Goal: Task Accomplishment & Management: Manage account settings

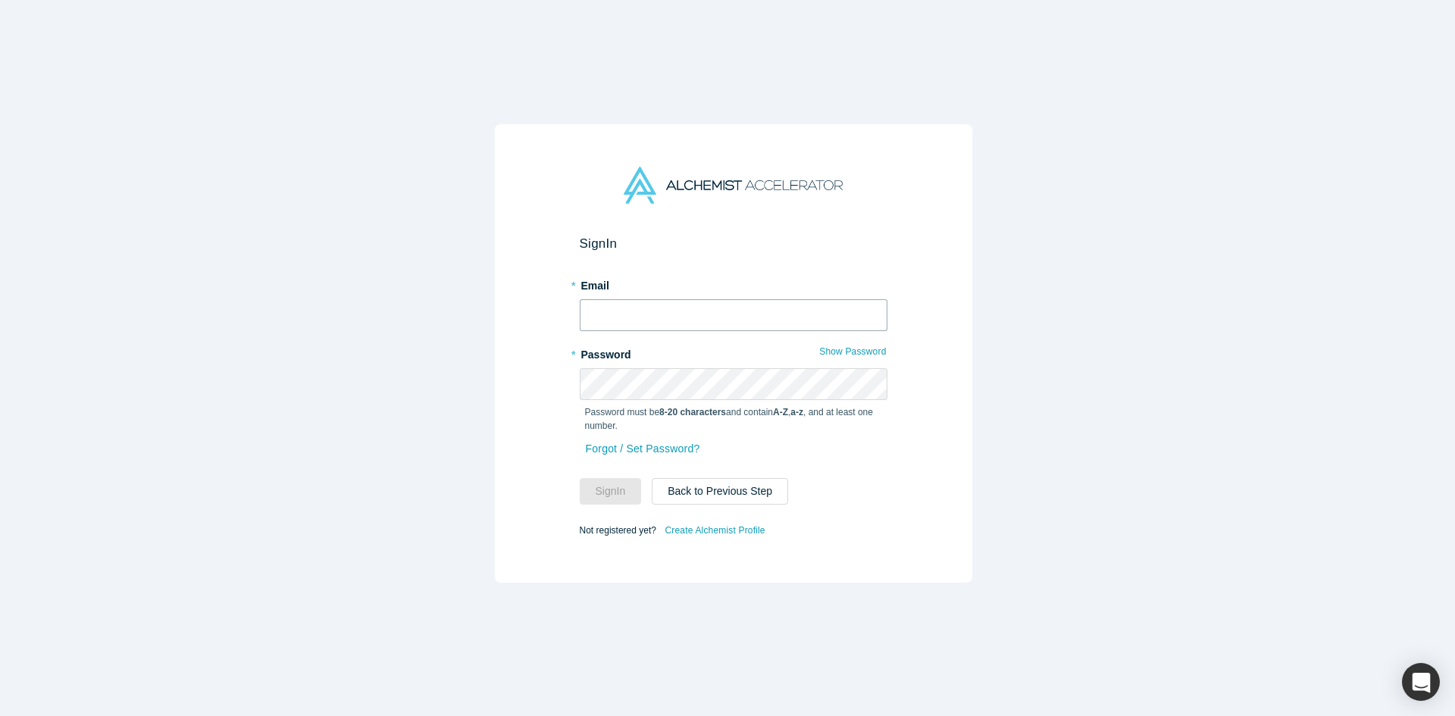
type input "anna@alchemistaccelerator.com"
click at [608, 482] on button "Sign In" at bounding box center [611, 491] width 62 height 27
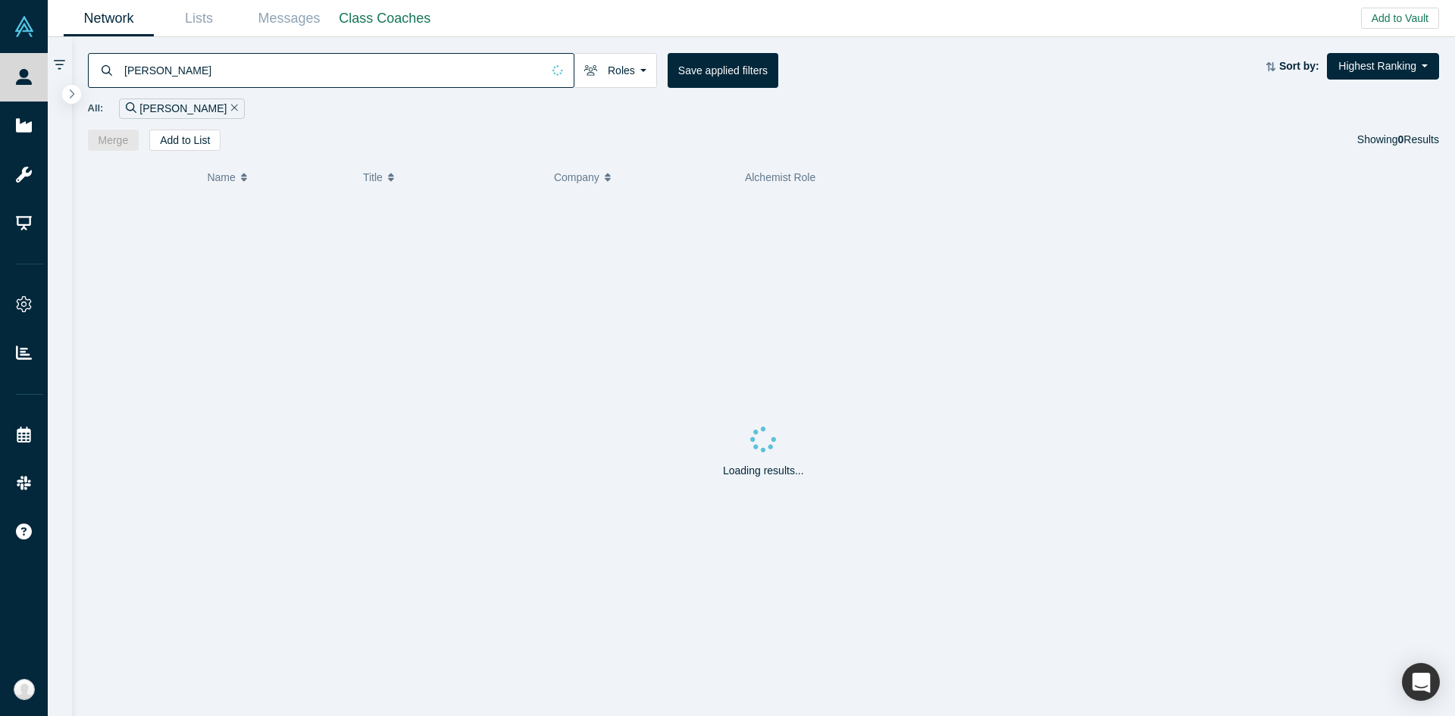
click at [465, 71] on input "alexander eugene" at bounding box center [332, 70] width 419 height 36
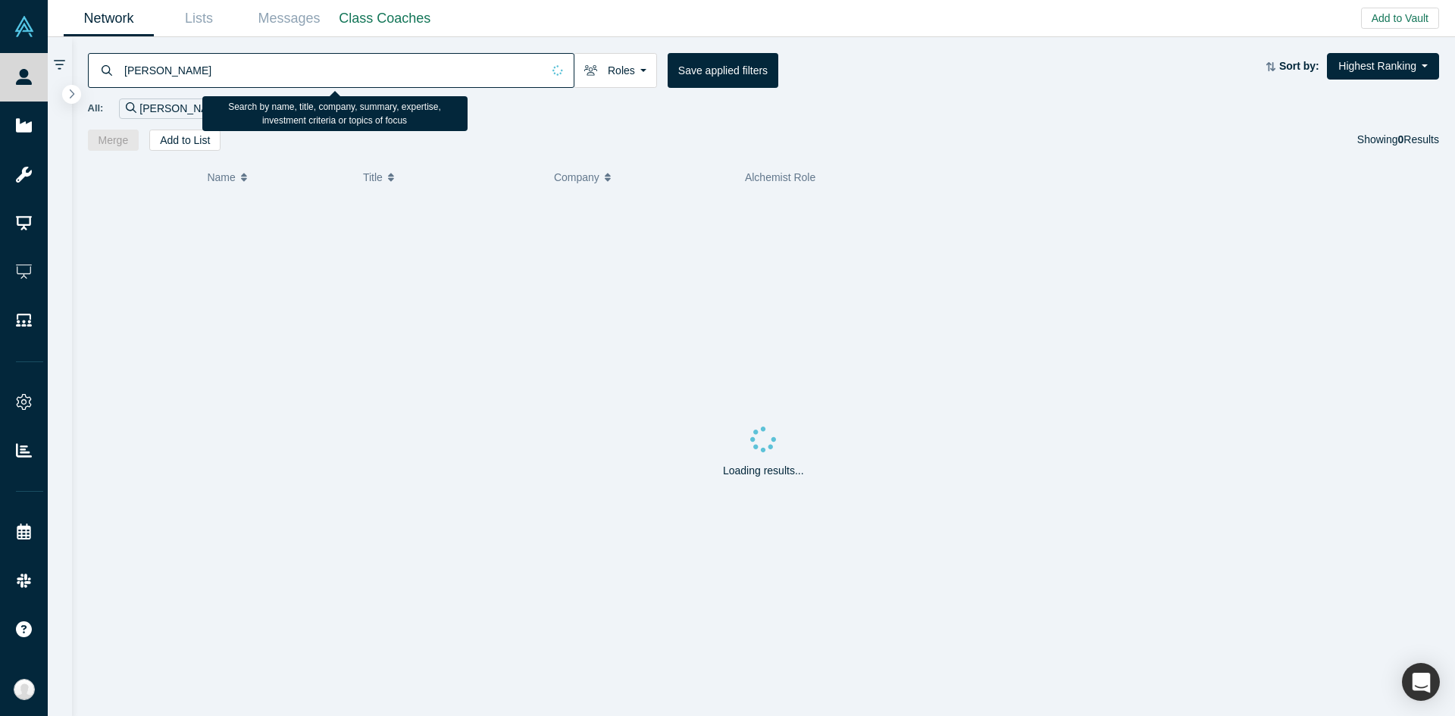
paste input "vivektomar2003@gmail.com"
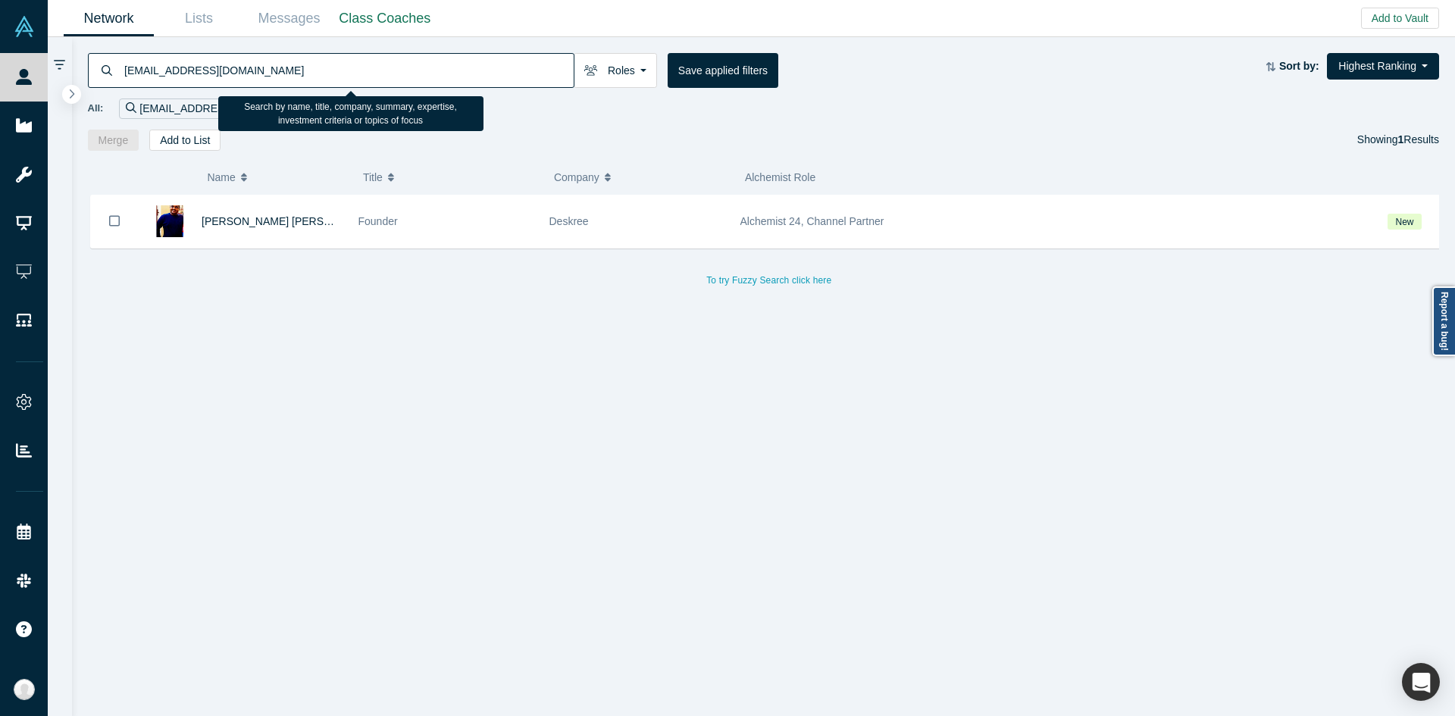
paste input "jiyun@givance.ai"
type input "jiyun@givance.ai"
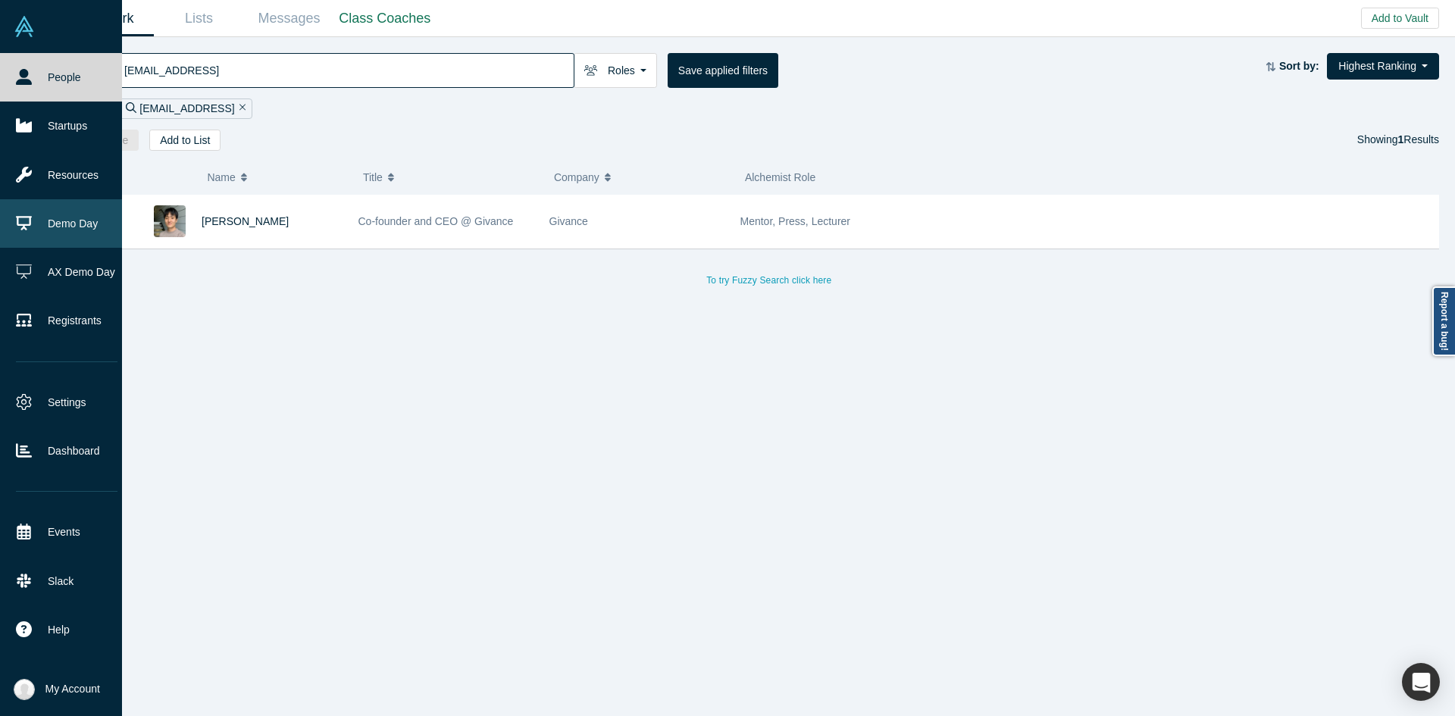
click at [33, 218] on link "Demo Day" at bounding box center [66, 223] width 133 height 49
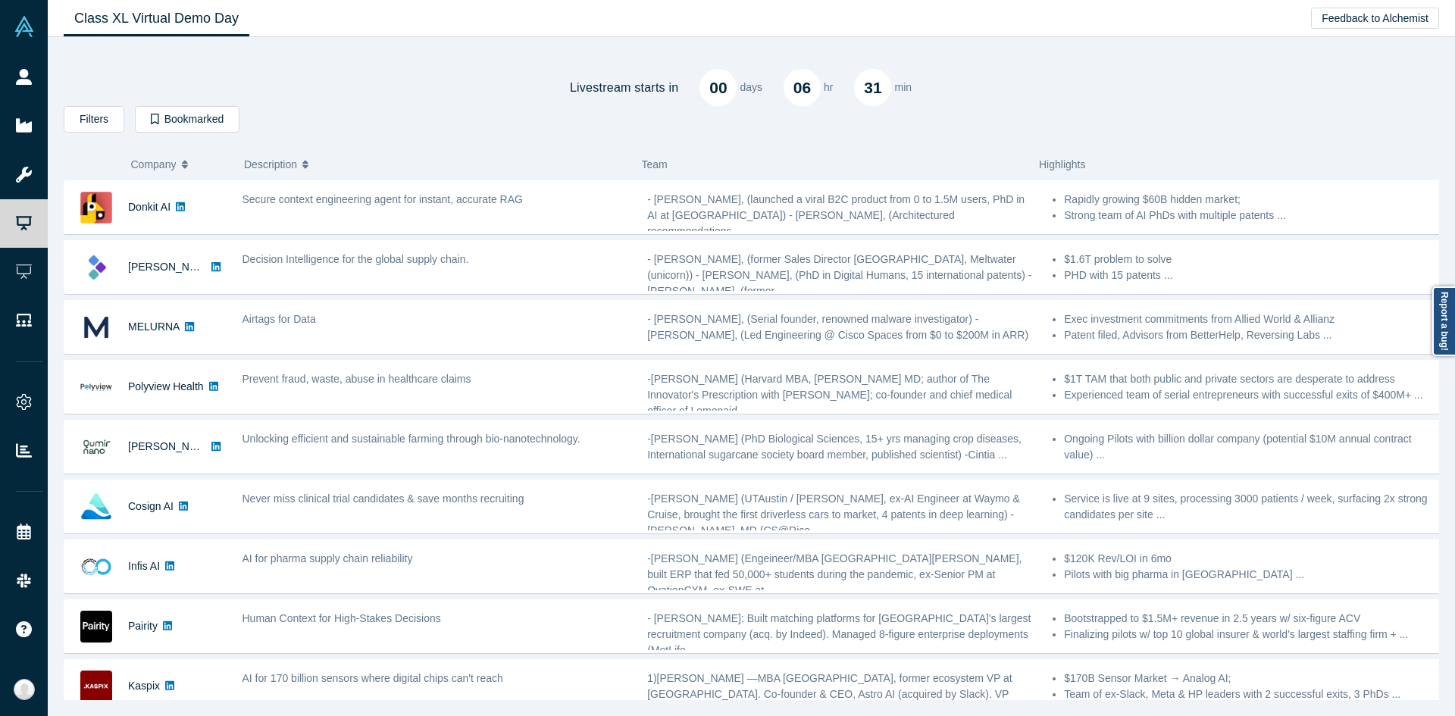
click at [285, 74] on div "Livestream starts in 00 days 06 hr 31 min" at bounding box center [752, 77] width 1376 height 58
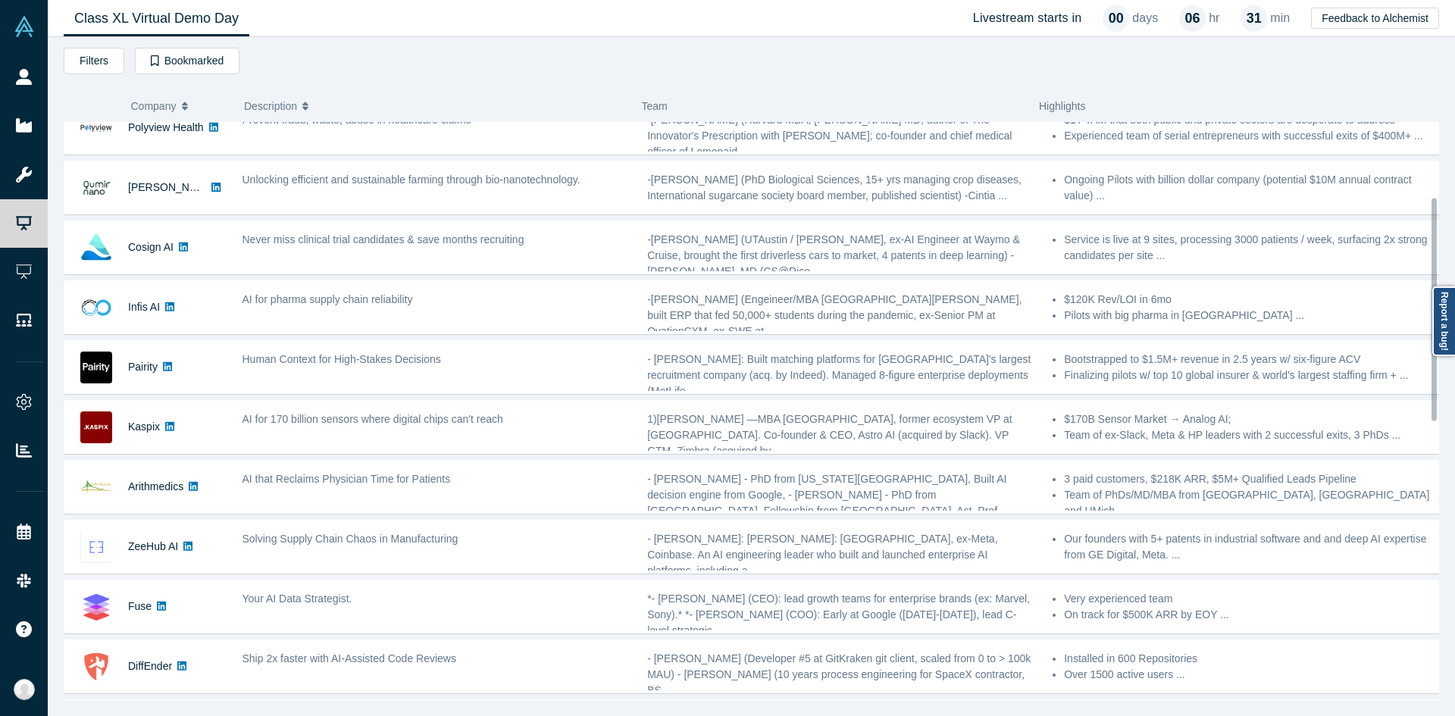
scroll to position [202, 0]
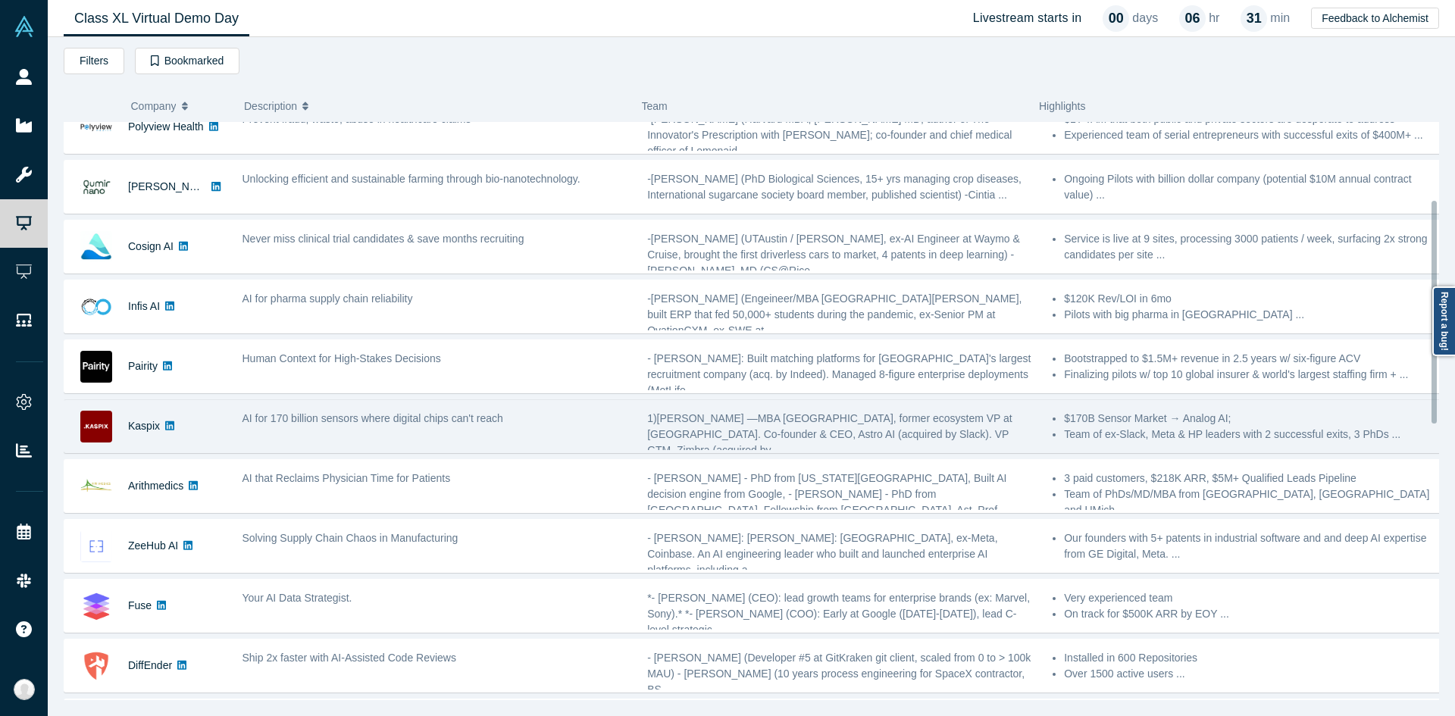
click at [338, 414] on span "AI for 170 billion sensors where digital chips can't reach" at bounding box center [373, 418] width 261 height 12
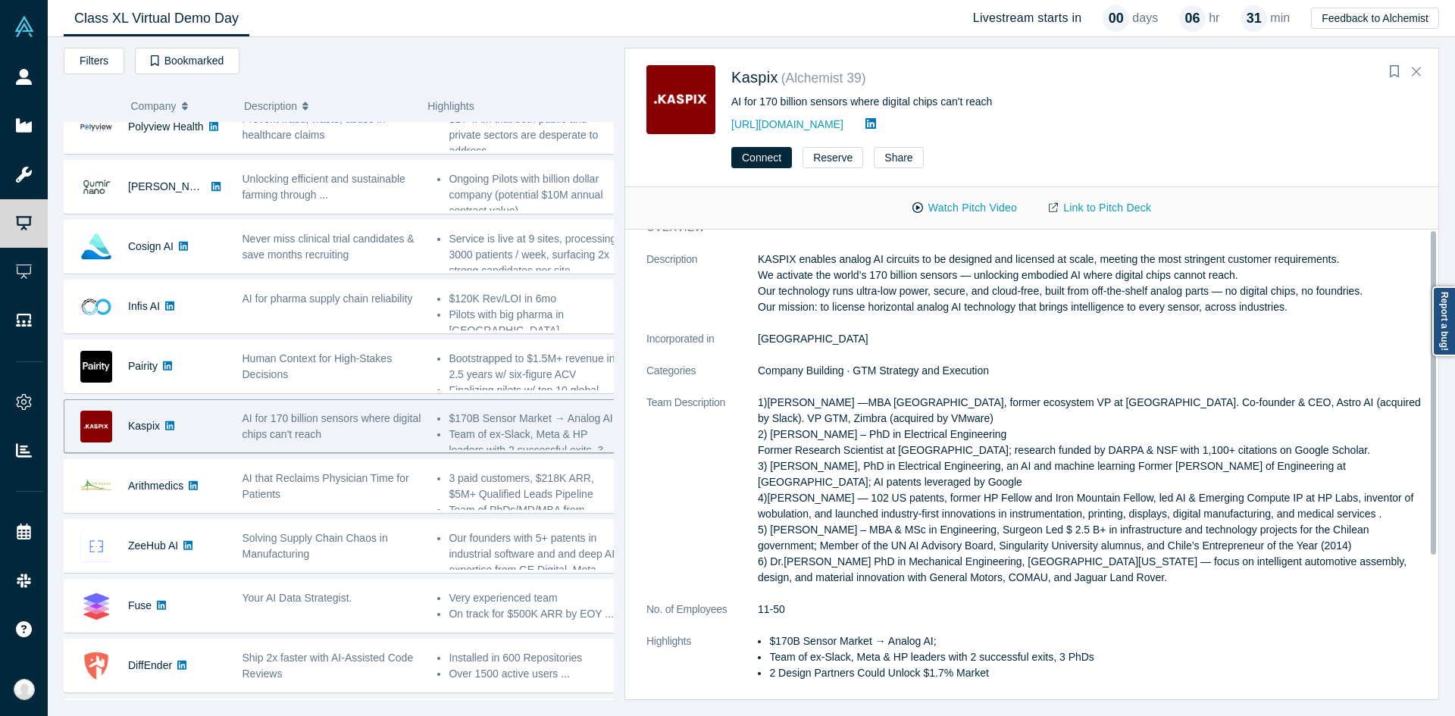
scroll to position [0, 0]
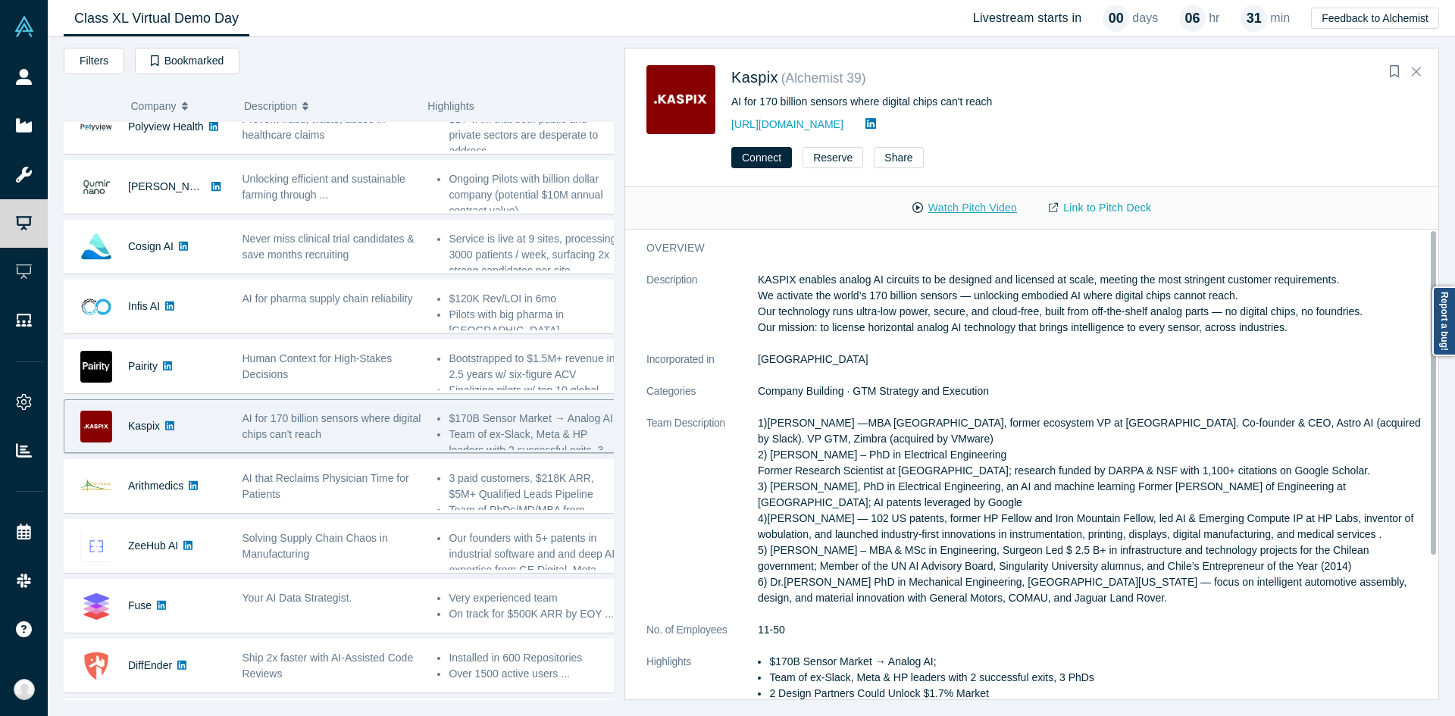
click at [945, 211] on button "Watch Pitch Video" at bounding box center [965, 208] width 136 height 27
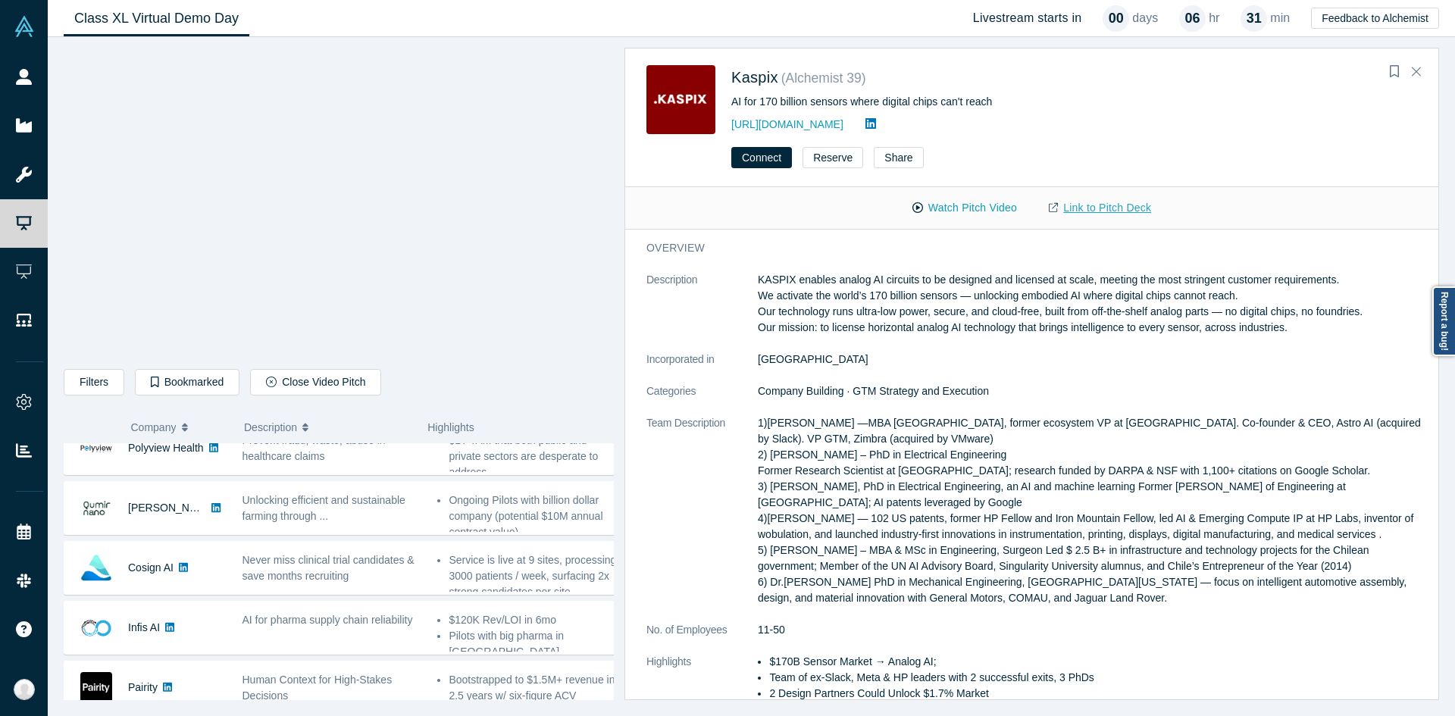
click at [1080, 211] on link "Link to Pitch Deck" at bounding box center [1100, 208] width 134 height 27
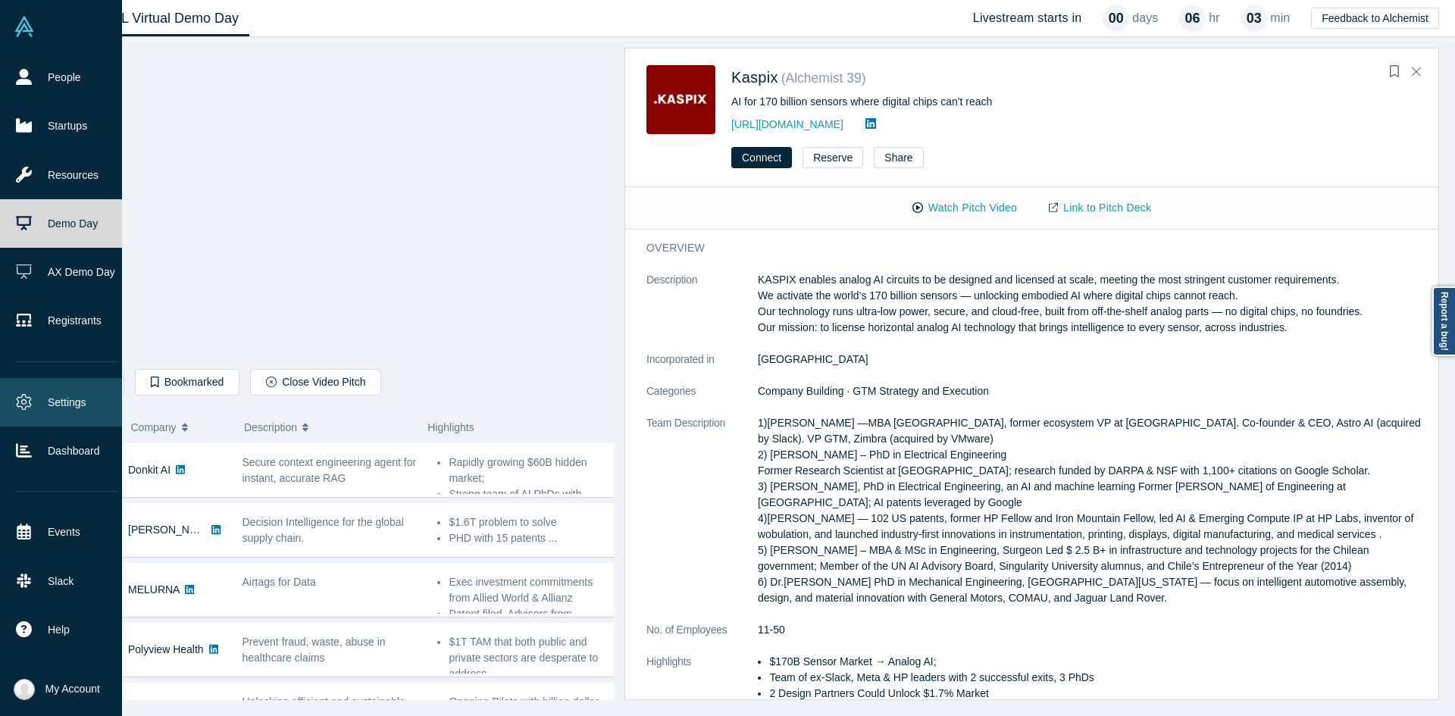
click at [66, 409] on link "Settings" at bounding box center [66, 402] width 133 height 49
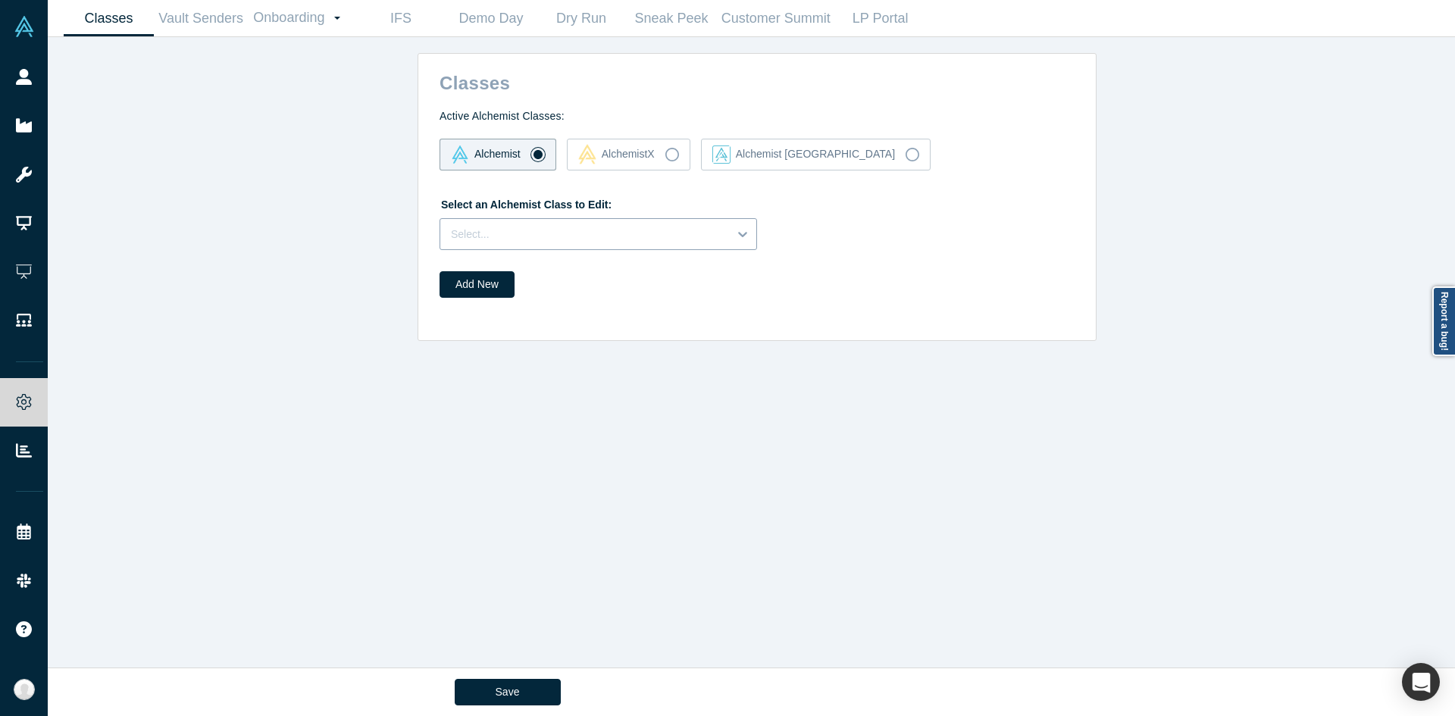
click at [512, 231] on div "Select..." at bounding box center [599, 234] width 318 height 32
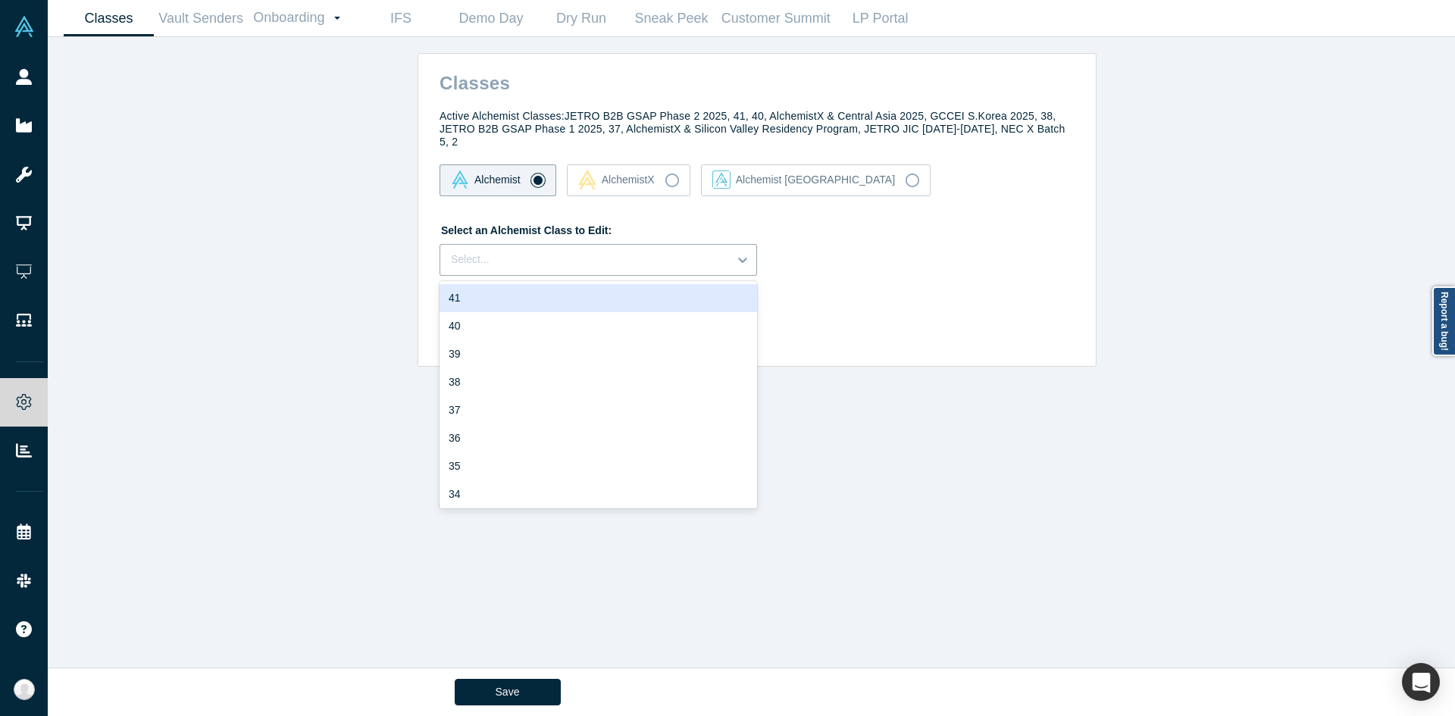
click at [494, 284] on div "41" at bounding box center [599, 298] width 318 height 28
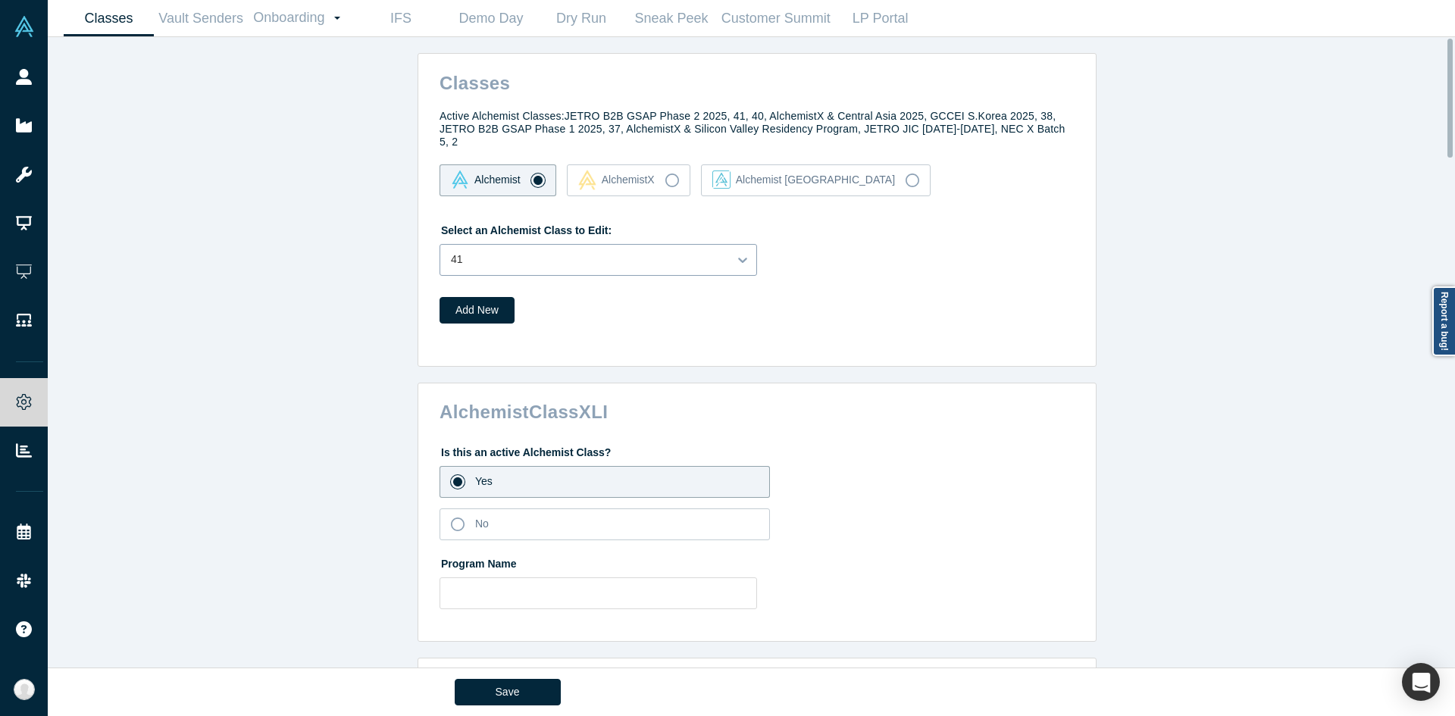
click at [488, 250] on div at bounding box center [584, 259] width 267 height 19
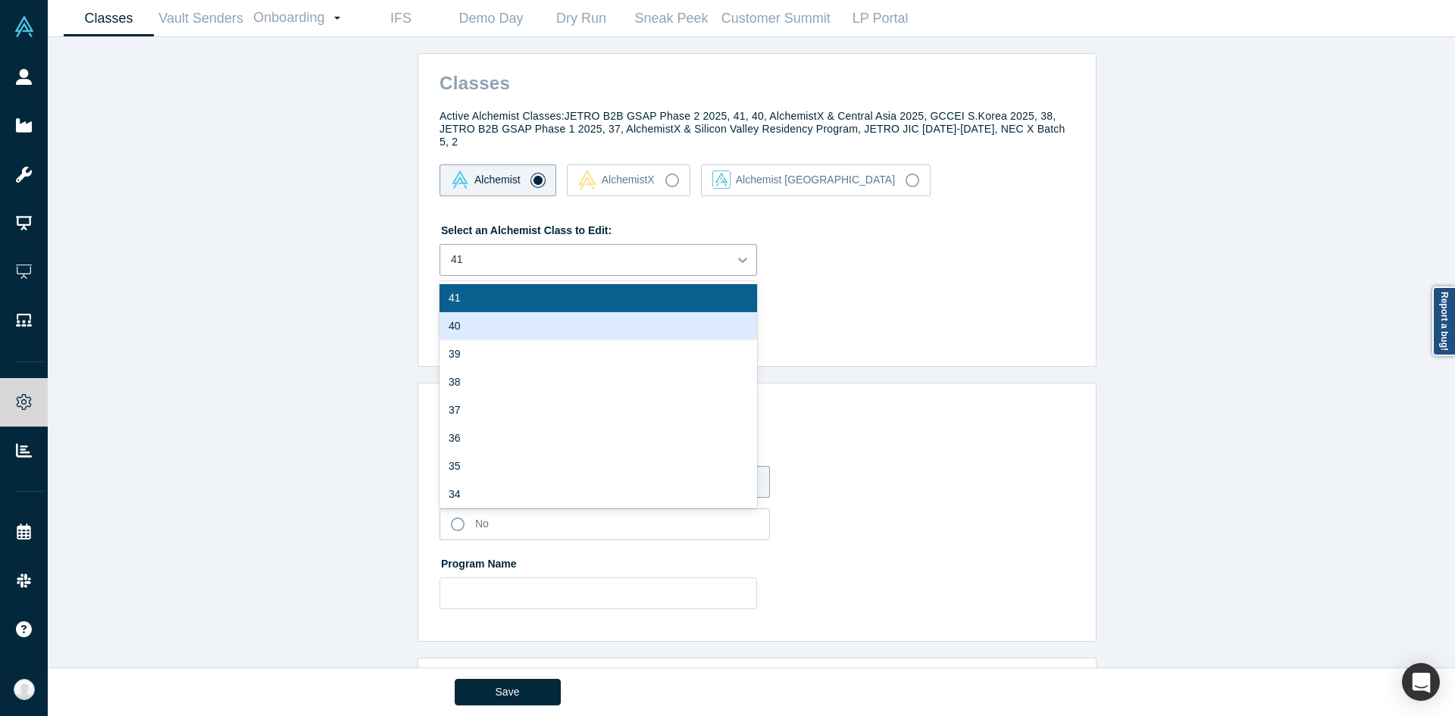
click at [473, 314] on div "40" at bounding box center [599, 326] width 318 height 28
type input "https://youtu.be/m4r2a5EqzrU"
type input "https://youtu.be/-g0MrROzsqA"
type input "22"
type input "1"
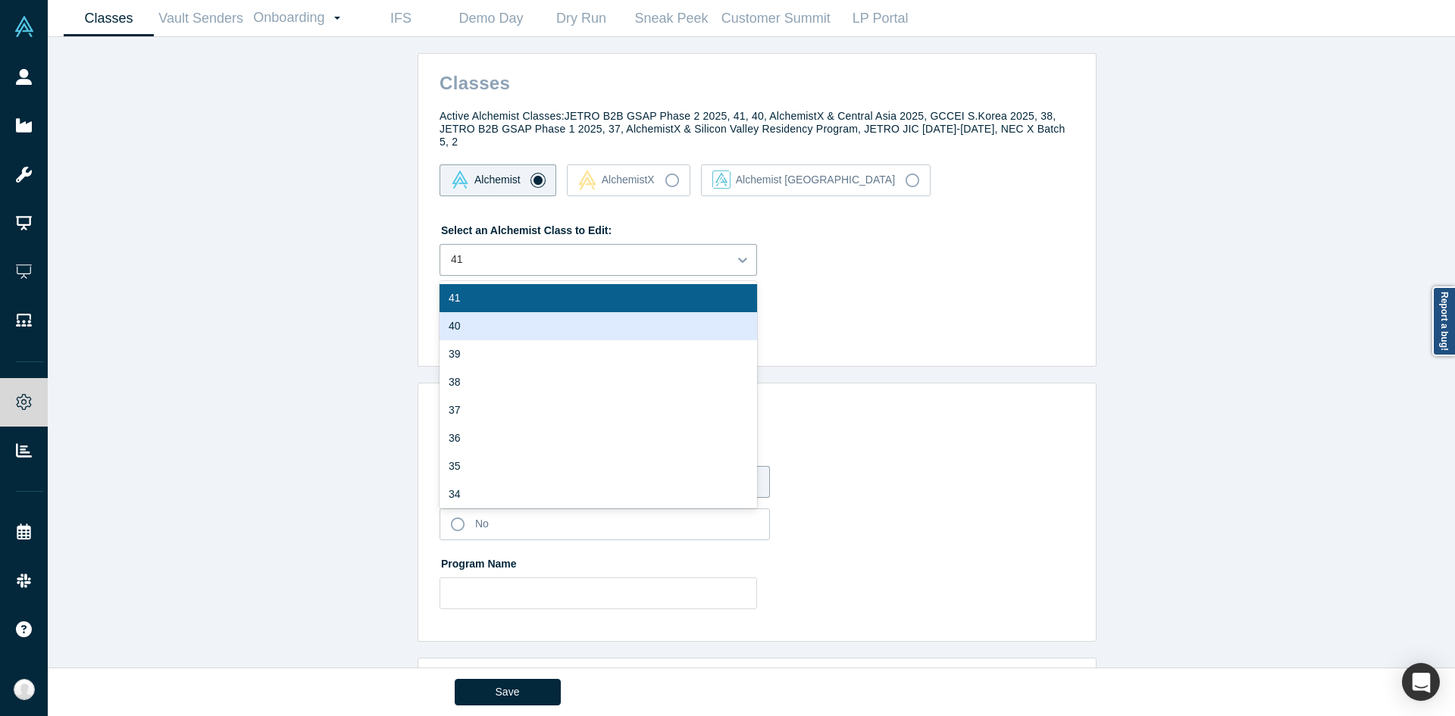
type input "5"
type input "3"
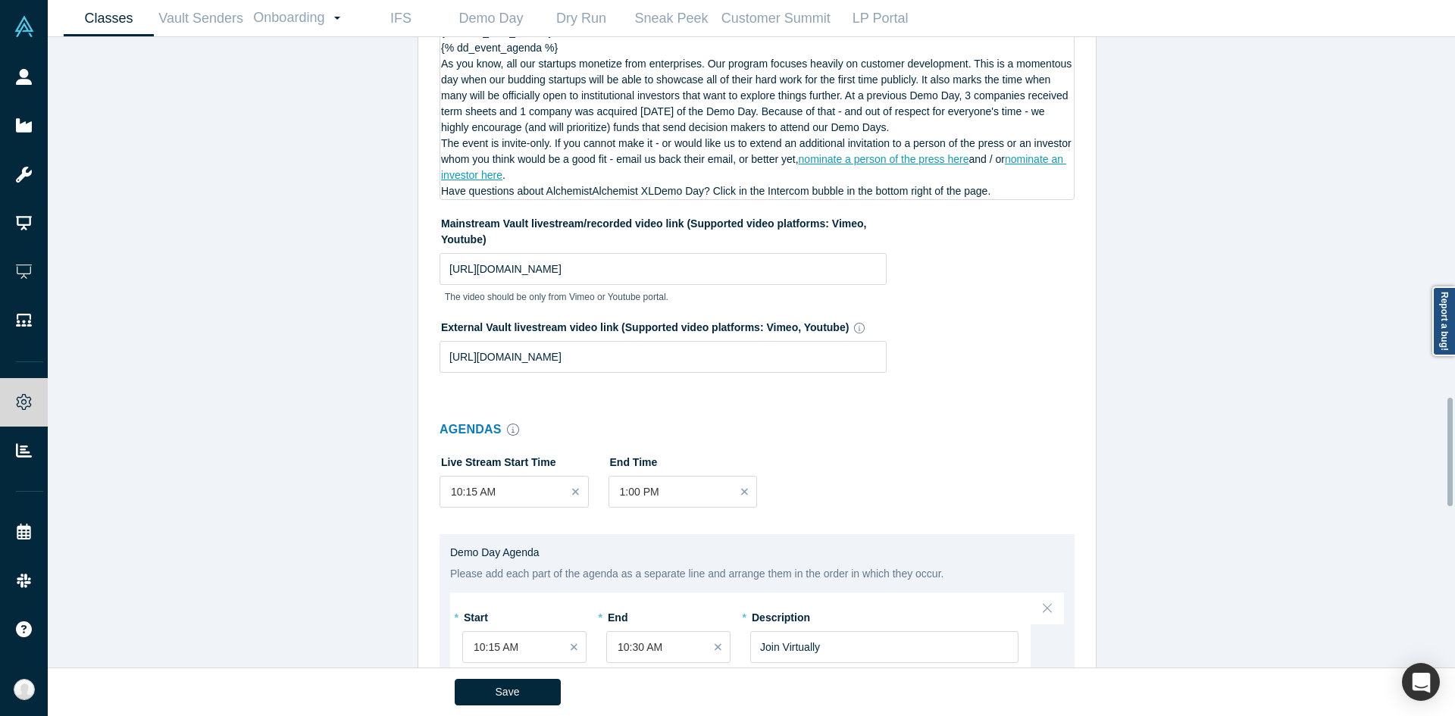
scroll to position [2094, 0]
click at [553, 254] on input "https://youtu.be/m4r2a5EqzrU" at bounding box center [663, 270] width 447 height 32
click at [792, 254] on input "https://youtu.be/m4r2a5EqzrU" at bounding box center [663, 270] width 447 height 32
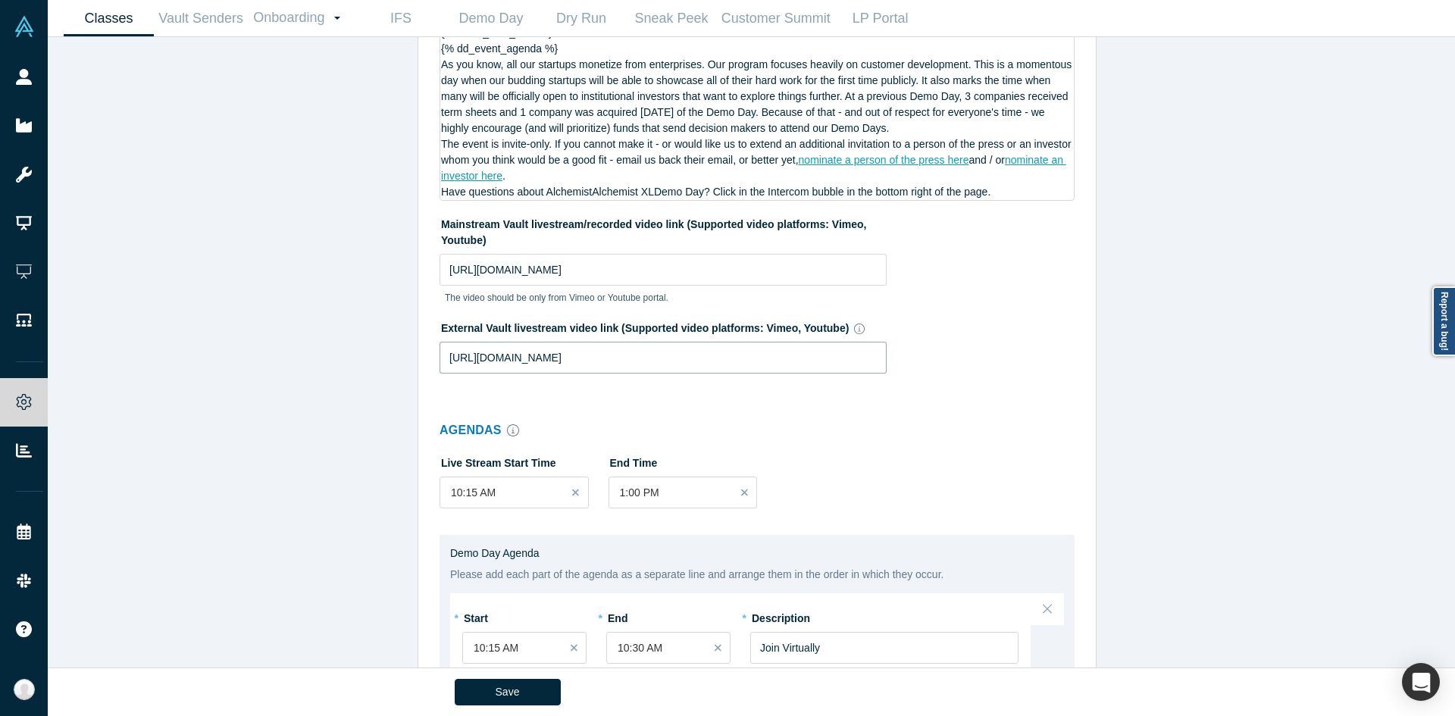
click at [779, 342] on input "https://youtu.be/-g0MrROzsqA" at bounding box center [663, 358] width 447 height 32
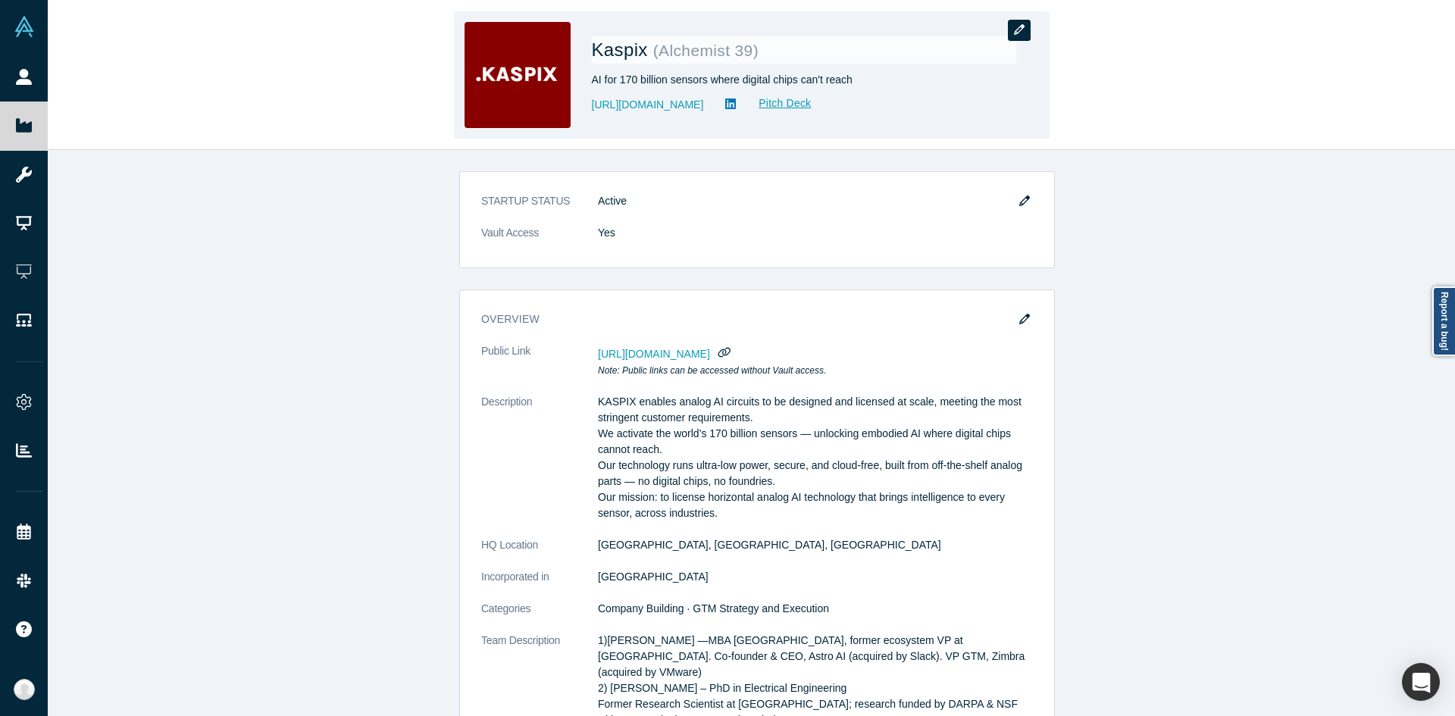
click at [1021, 24] on icon "button" at bounding box center [1019, 29] width 11 height 11
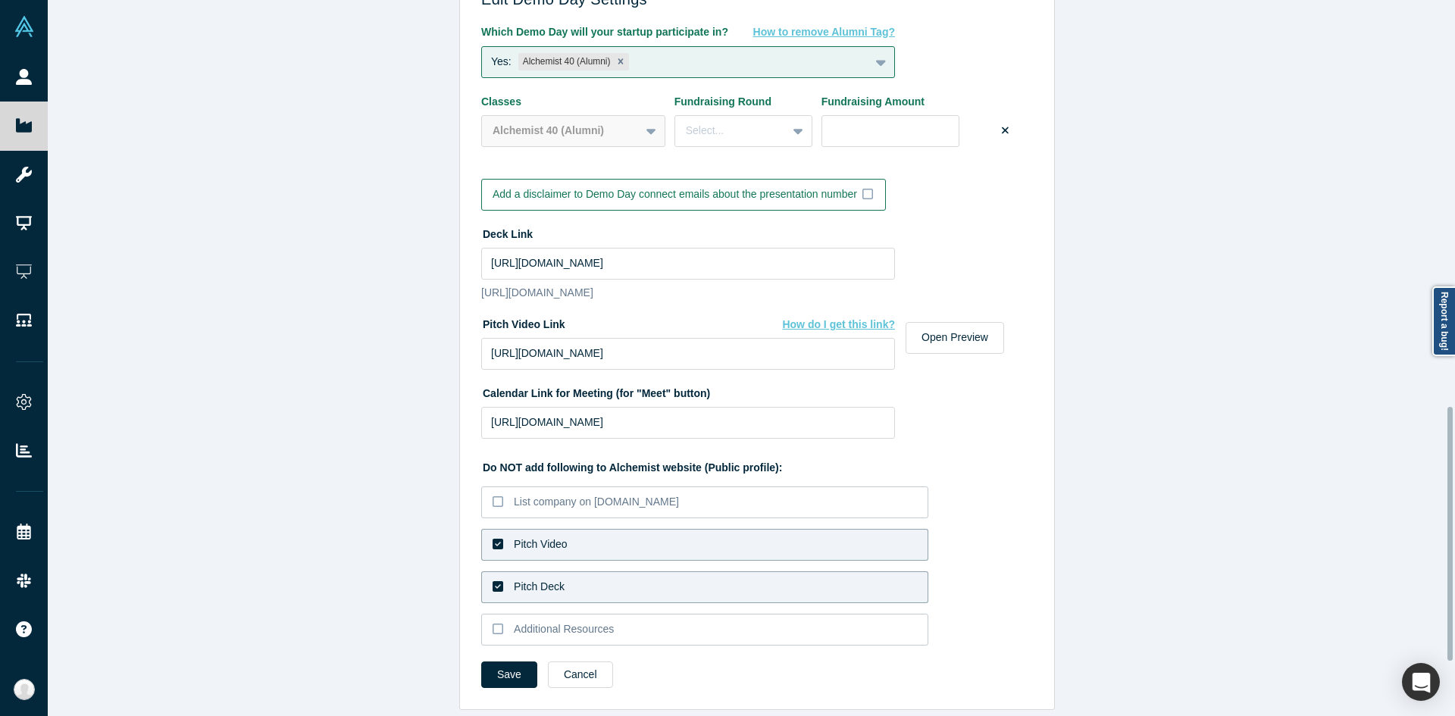
scroll to position [1300, 0]
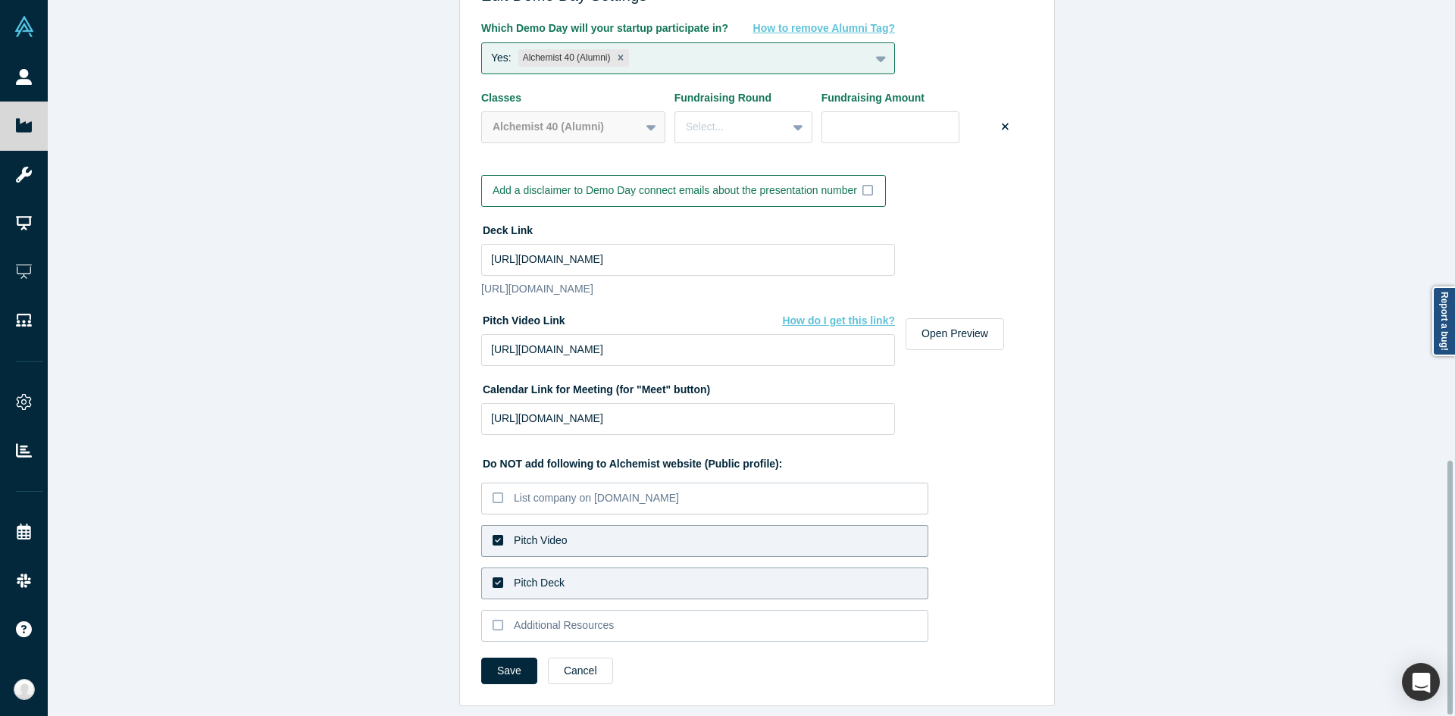
click at [580, 530] on label "Pitch Video" at bounding box center [704, 541] width 447 height 32
click at [0, 0] on input "Pitch Video" at bounding box center [0, 0] width 0 height 0
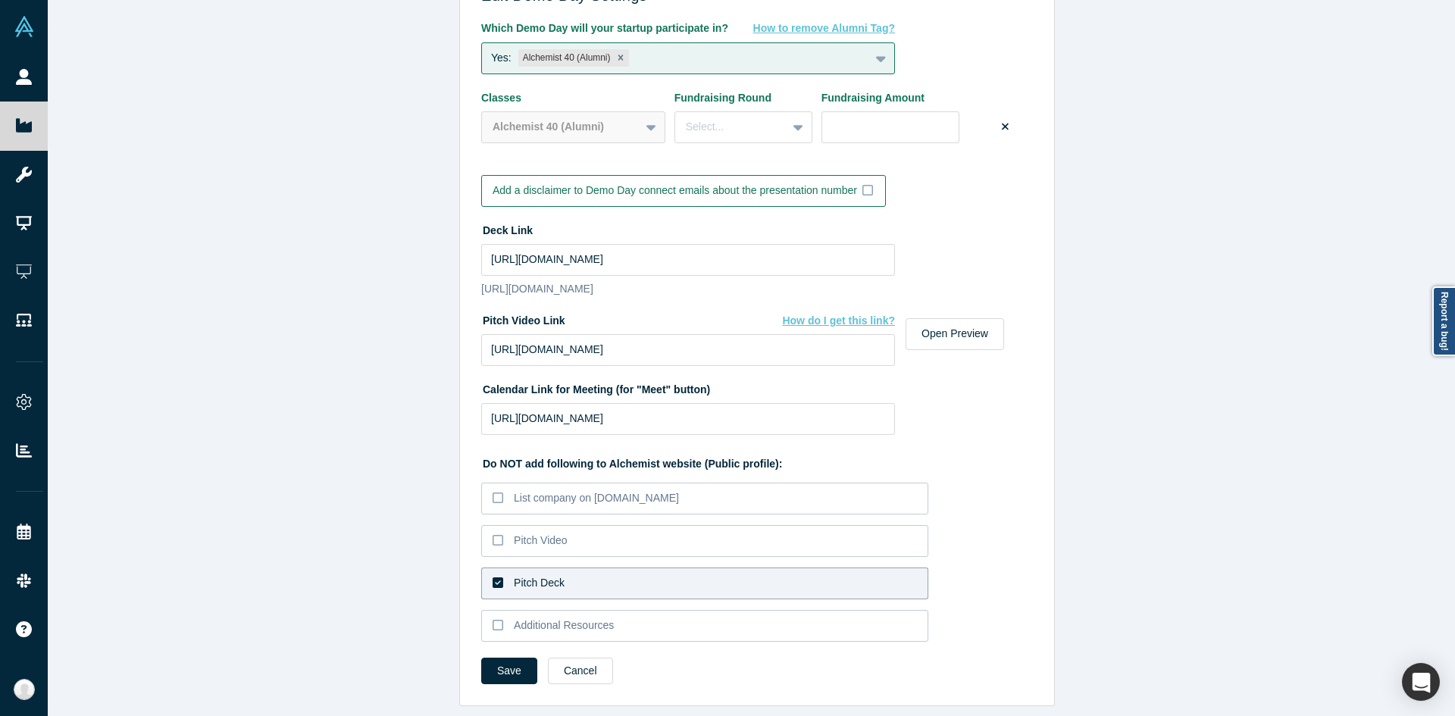
click at [558, 568] on label "Pitch Deck" at bounding box center [704, 584] width 447 height 32
click at [0, 0] on input "Pitch Deck" at bounding box center [0, 0] width 0 height 0
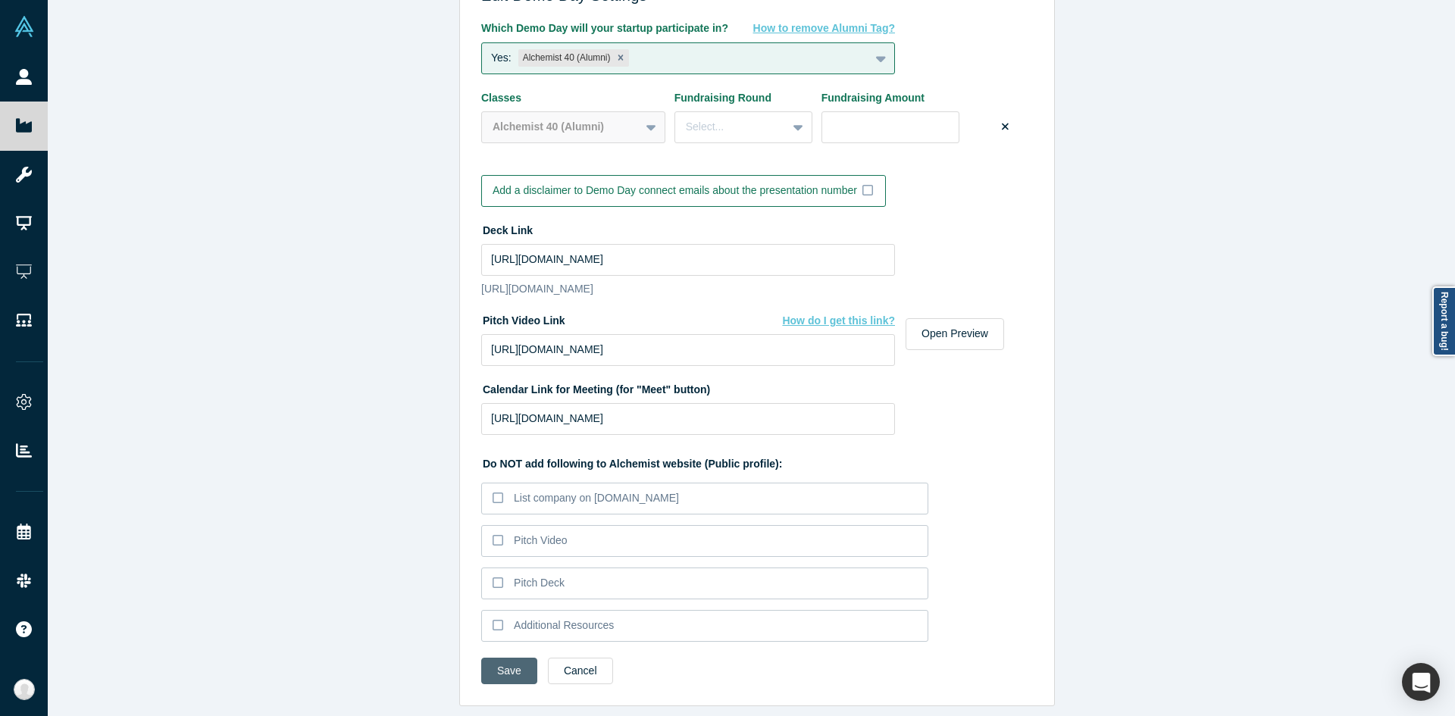
click at [513, 658] on button "Save" at bounding box center [509, 671] width 56 height 27
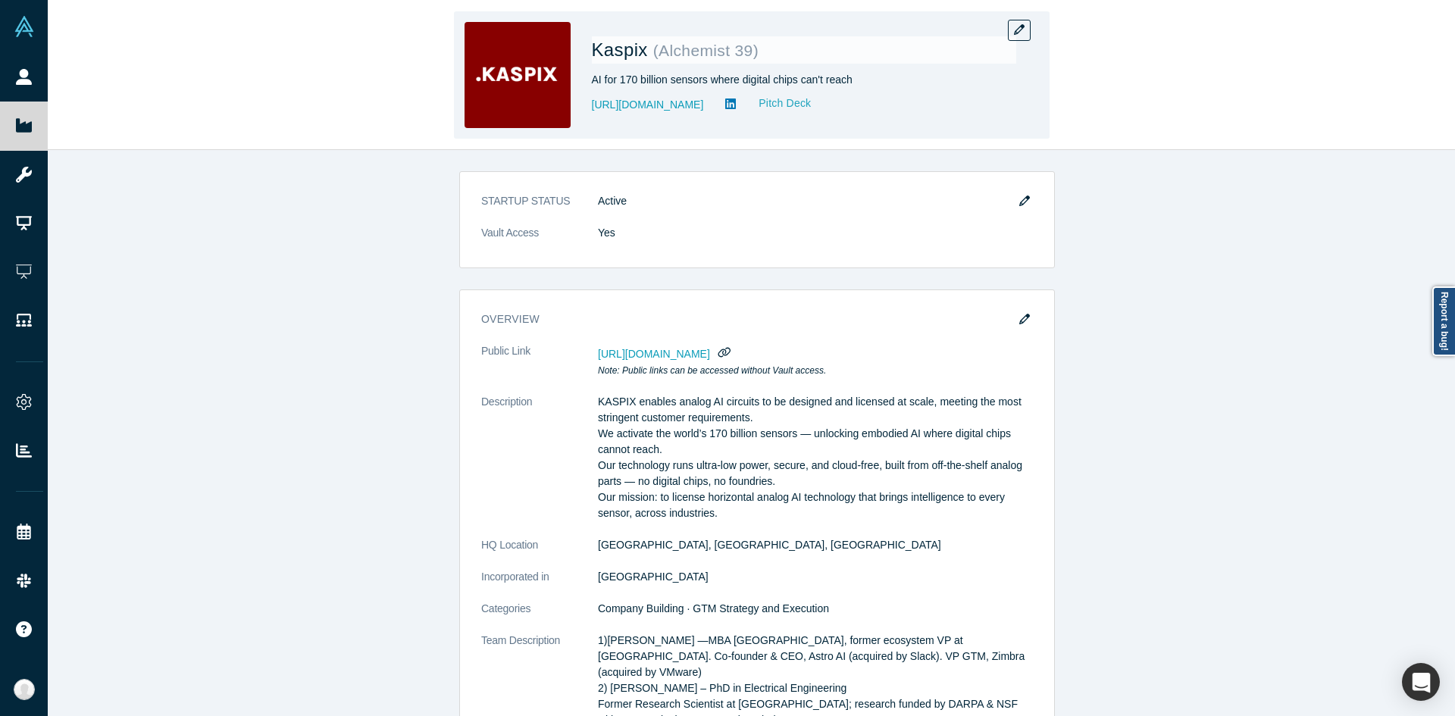
click at [742, 95] on link "Pitch Deck" at bounding box center [777, 103] width 70 height 17
drag, startPoint x: 586, startPoint y: 300, endPoint x: 1017, endPoint y: 27, distance: 510.8
click at [1017, 27] on icon "button" at bounding box center [1019, 29] width 11 height 11
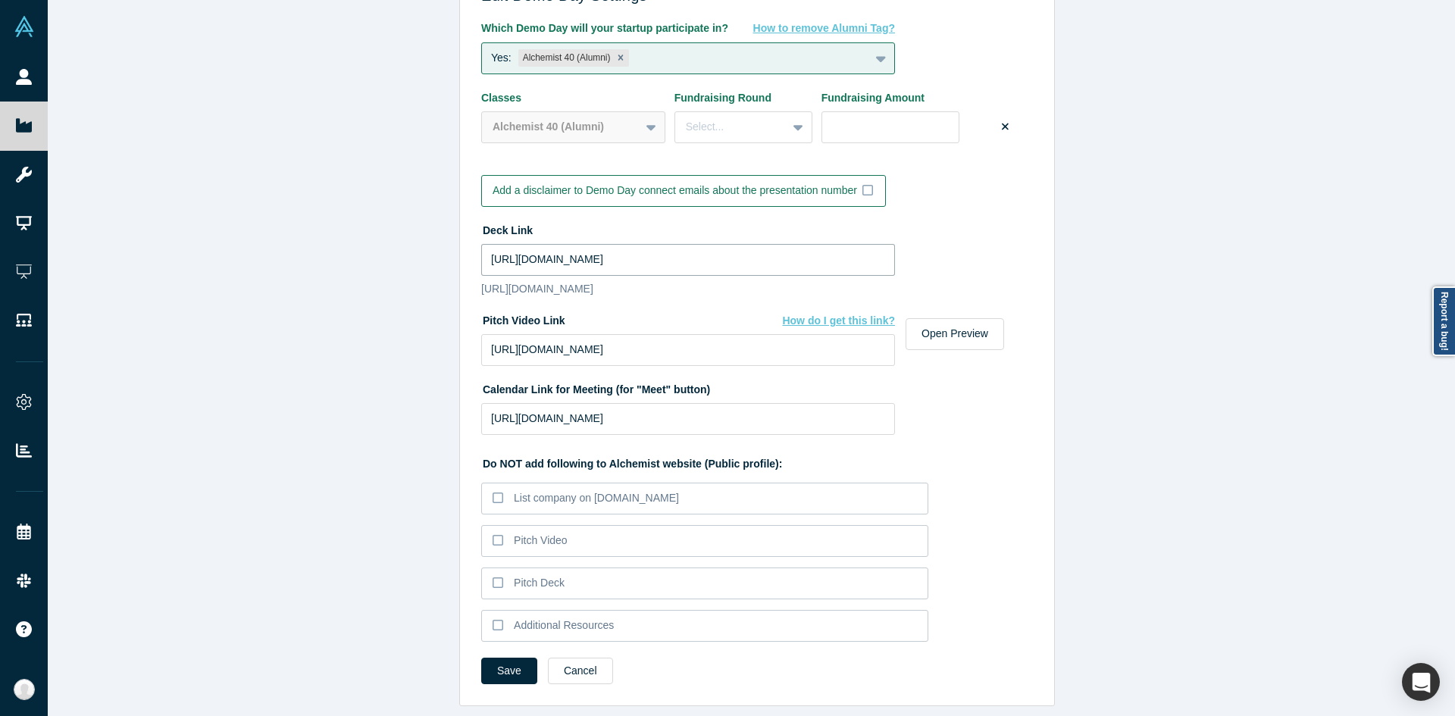
click at [696, 244] on input "[URL][DOMAIN_NAME]" at bounding box center [688, 260] width 414 height 32
paste input "1JQCE7POv3inwyNosGT6CVUDuztYVR7B/view?usp=sharing"
type input "[URL][DOMAIN_NAME]"
click at [520, 658] on button "Save" at bounding box center [509, 671] width 56 height 27
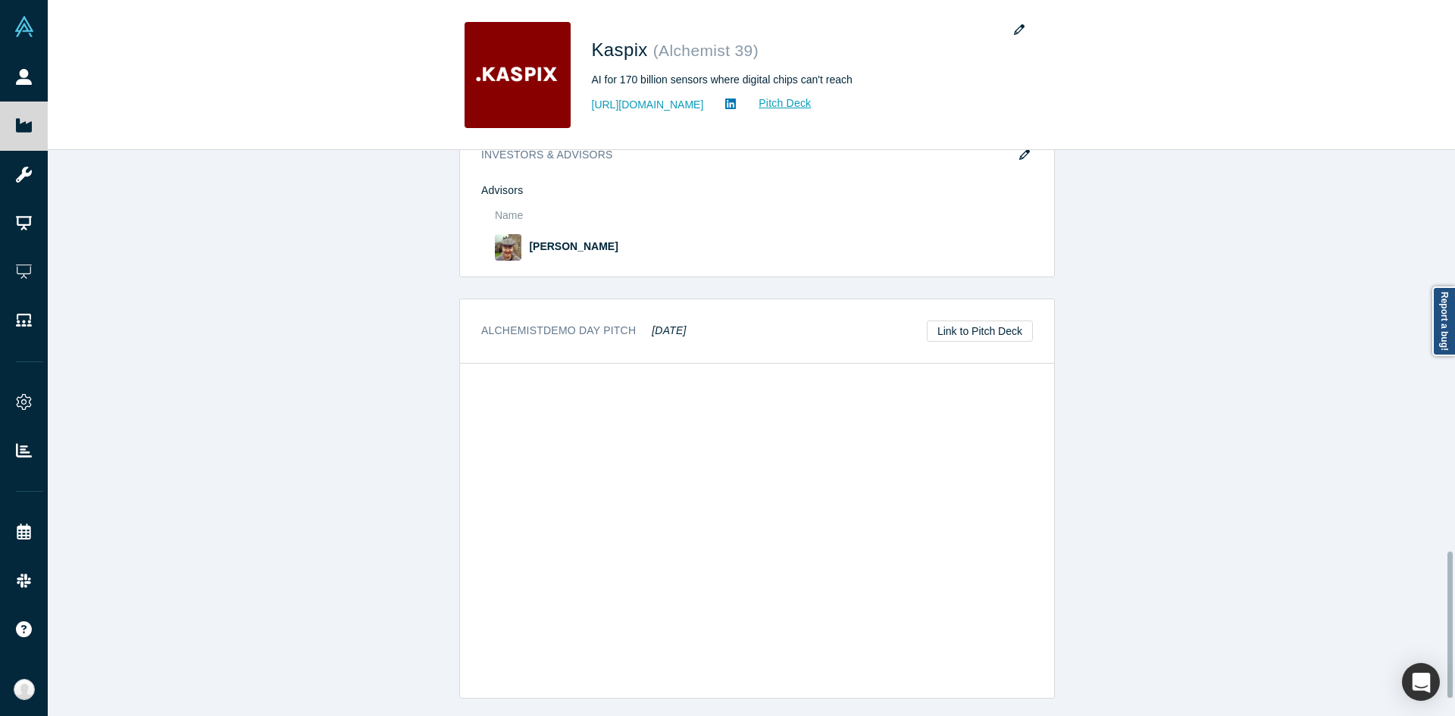
scroll to position [1619, 0]
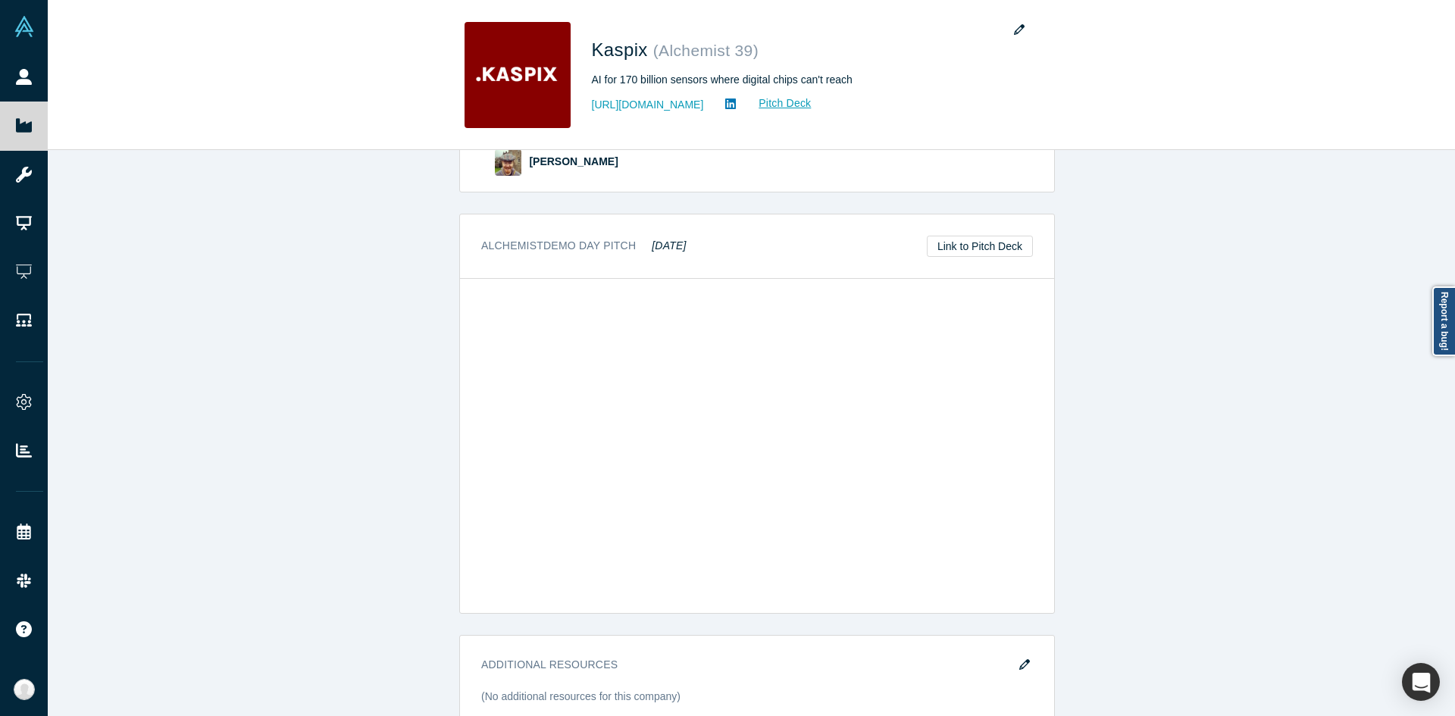
click at [667, 223] on div "Alchemist Demo Day Pitch [DATE] Link to Pitch Deck" at bounding box center [757, 247] width 594 height 64
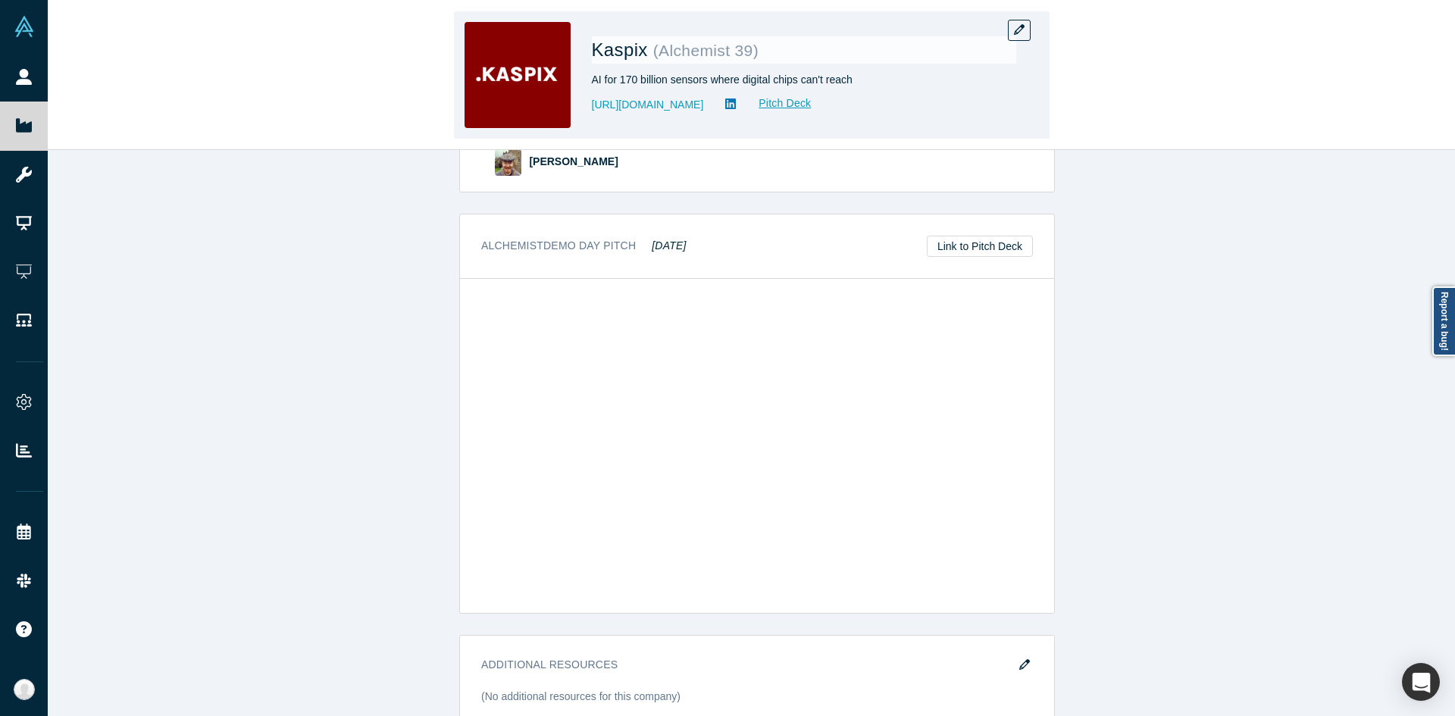
click at [1037, 29] on div "Kaspix ( Alchemist 39 ) AI for 170 billion sensors where digital chips can't re…" at bounding box center [752, 74] width 596 height 127
click at [1010, 39] on button "button" at bounding box center [1019, 30] width 23 height 21
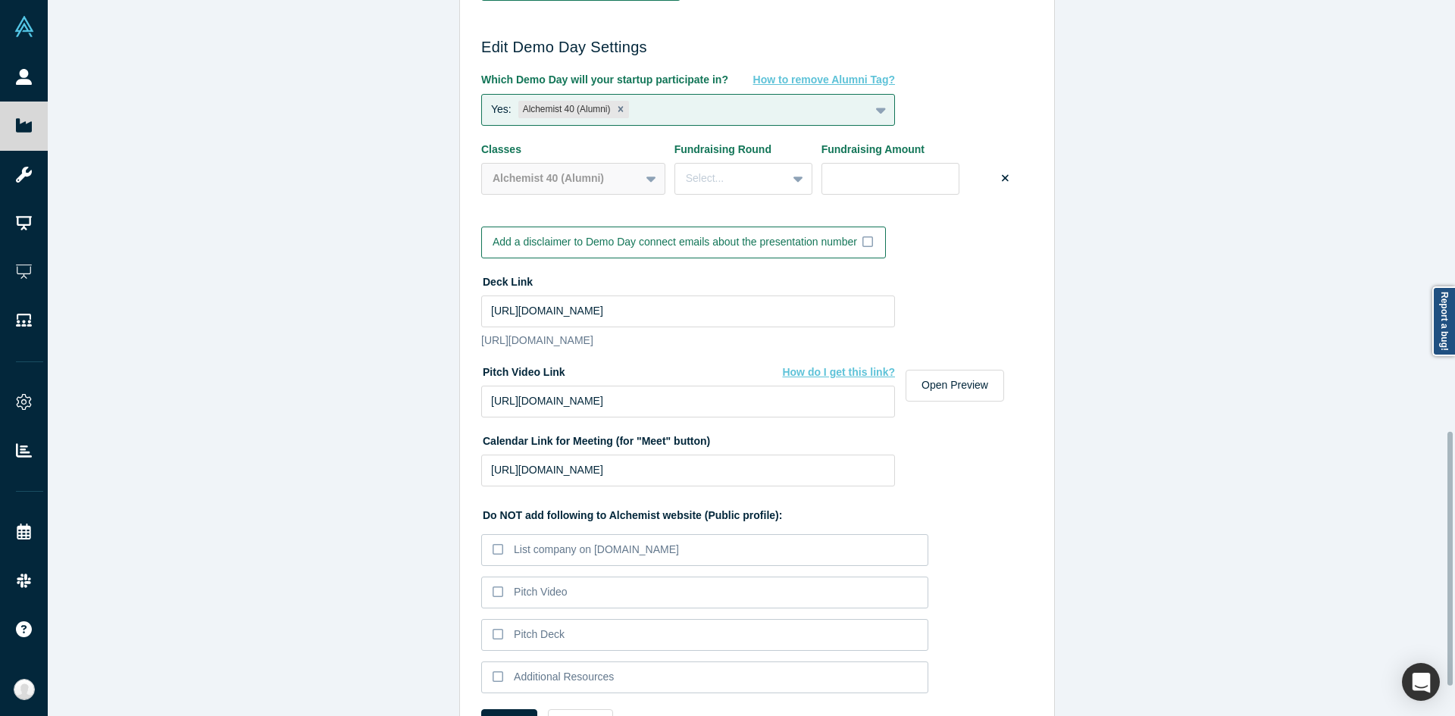
scroll to position [1217, 0]
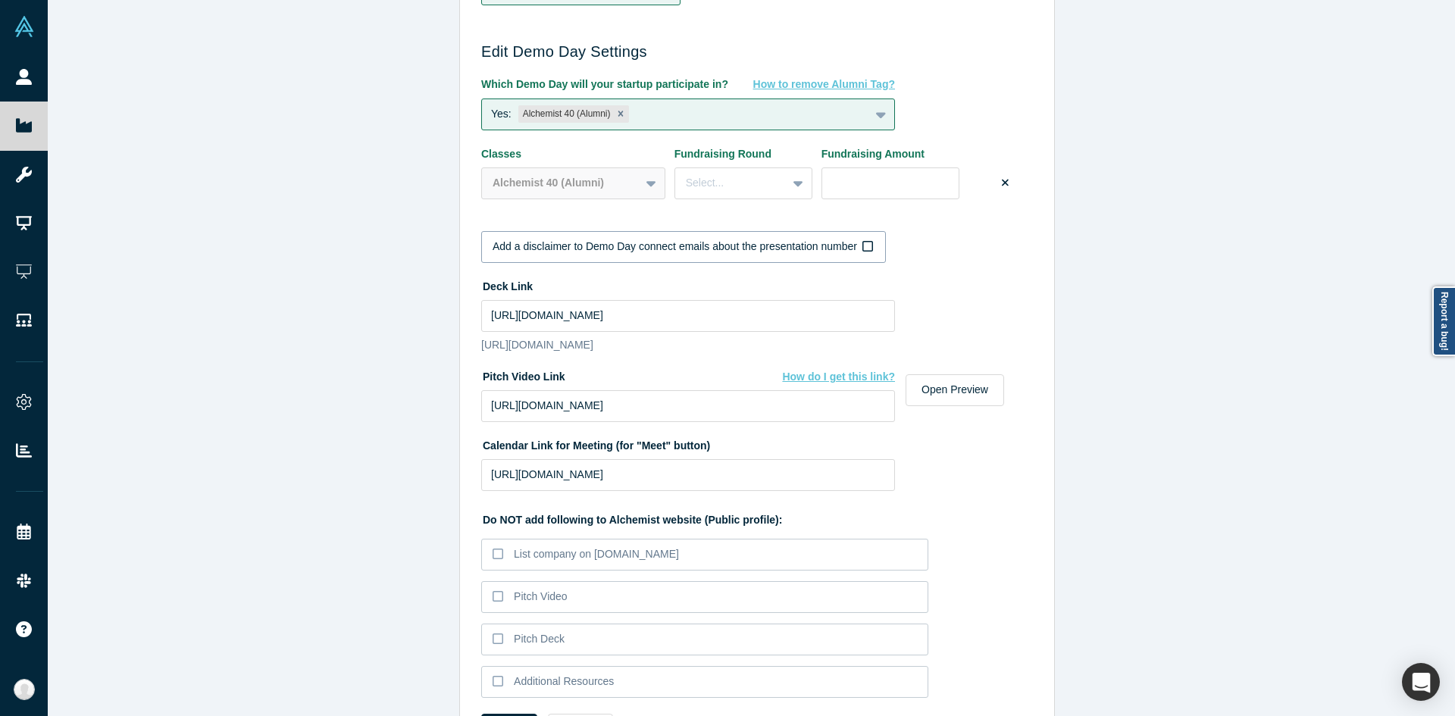
click at [514, 257] on label "Add a disclaimer to Demo Day connect emails about the presentation number" at bounding box center [683, 247] width 405 height 32
click at [0, 0] on input "Add a disclaimer to Demo Day connect emails about the presentation number" at bounding box center [0, 0] width 0 height 0
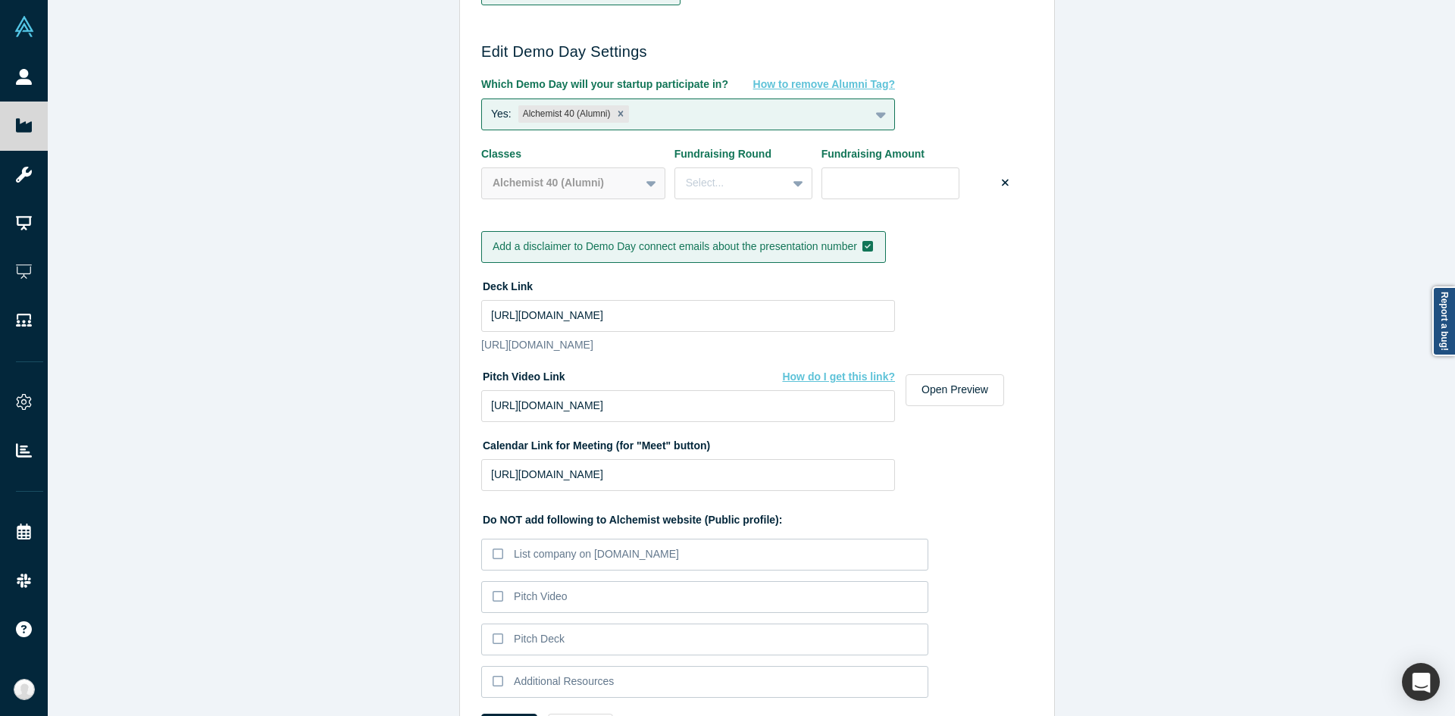
click at [514, 257] on label "Add a disclaimer to Demo Day connect emails about the presentation number" at bounding box center [683, 247] width 405 height 32
click at [0, 0] on input "Add a disclaimer to Demo Day connect emails about the presentation number" at bounding box center [0, 0] width 0 height 0
click at [415, 337] on div "Edit Company Profile * Name Kaspix Name cannot contain emoticons Your current p…" at bounding box center [757, 364] width 1419 height 728
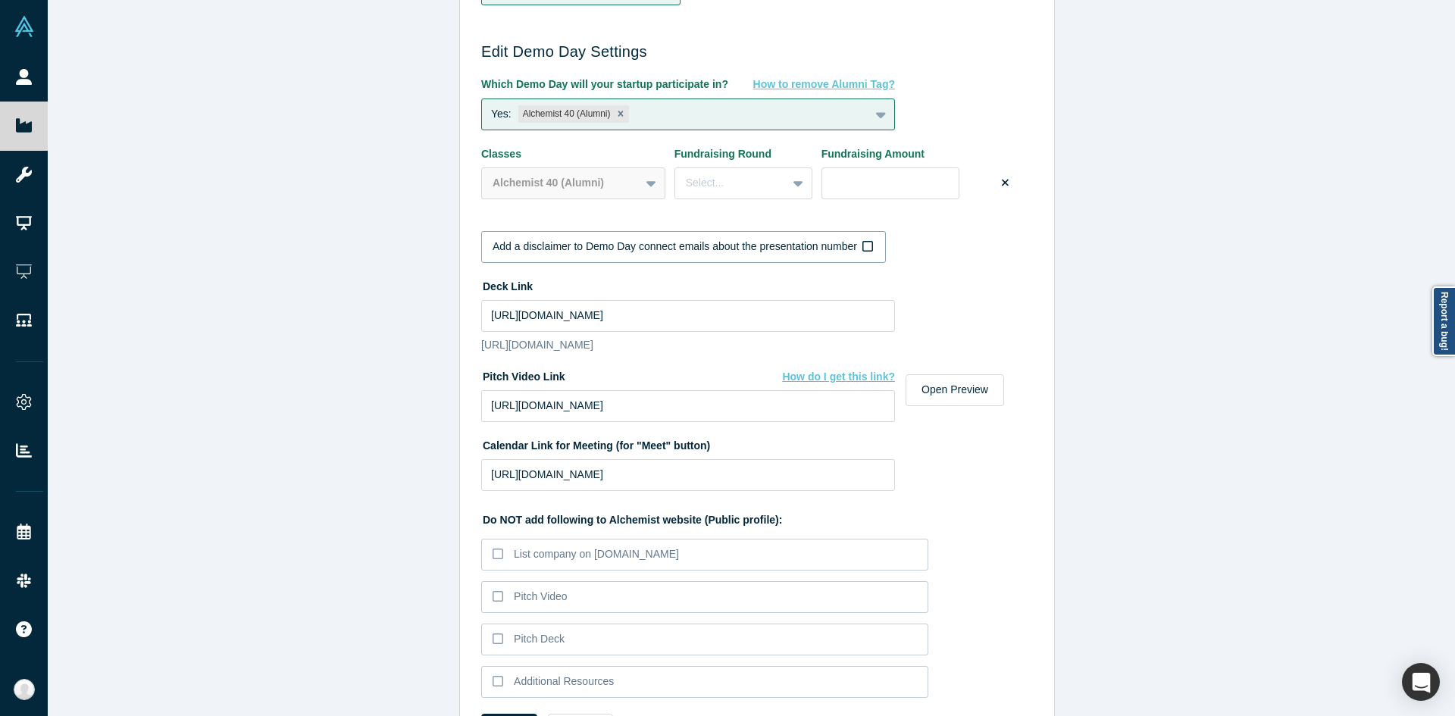
click at [524, 246] on div "Add a disclaimer to Demo Day connect emails about the presentation number" at bounding box center [675, 247] width 365 height 16
click at [0, 0] on input "Add a disclaimer to Demo Day connect emails about the presentation number" at bounding box center [0, 0] width 0 height 0
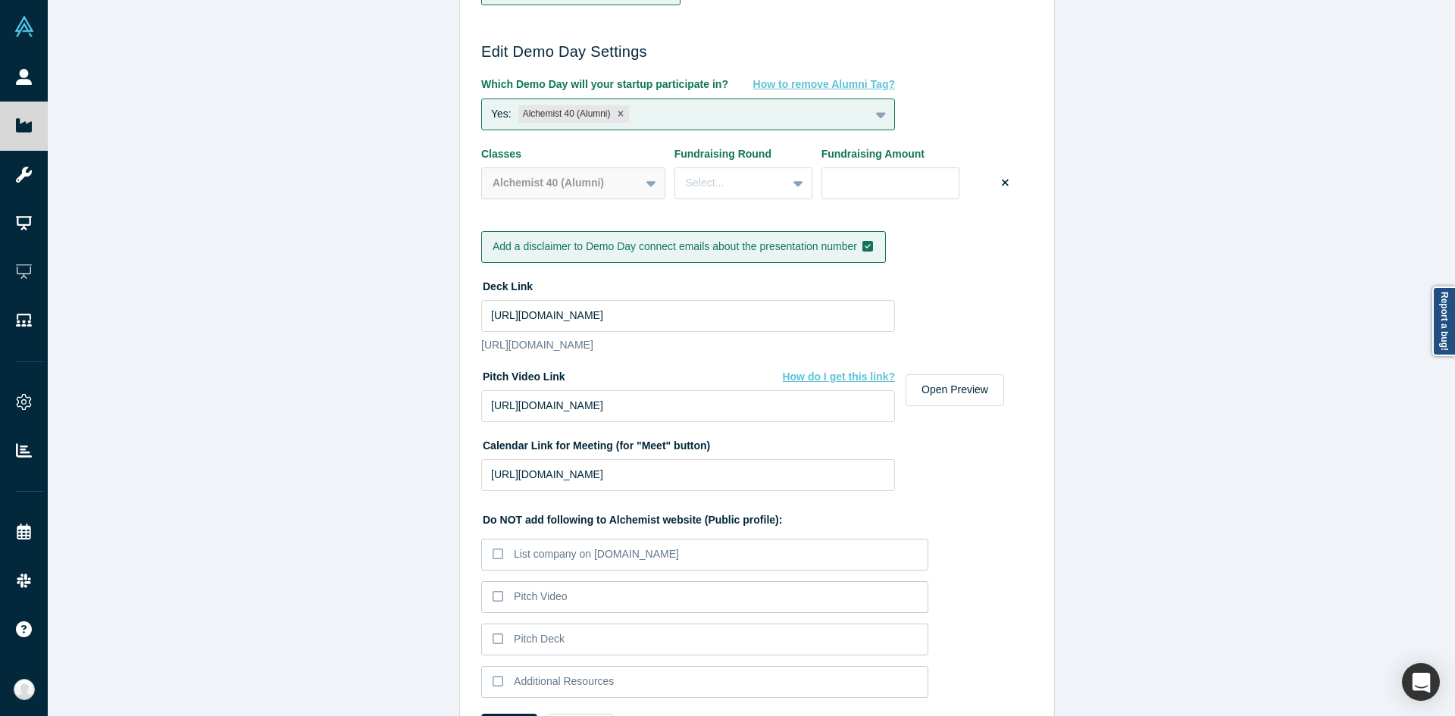
click at [524, 246] on div "Add a disclaimer to Demo Day connect emails about the presentation number" at bounding box center [675, 247] width 365 height 16
click at [0, 0] on input "Add a disclaimer to Demo Day connect emails about the presentation number" at bounding box center [0, 0] width 0 height 0
click at [395, 359] on div "Edit Company Profile * Name Kaspix Name cannot contain emoticons Your current p…" at bounding box center [757, 364] width 1419 height 728
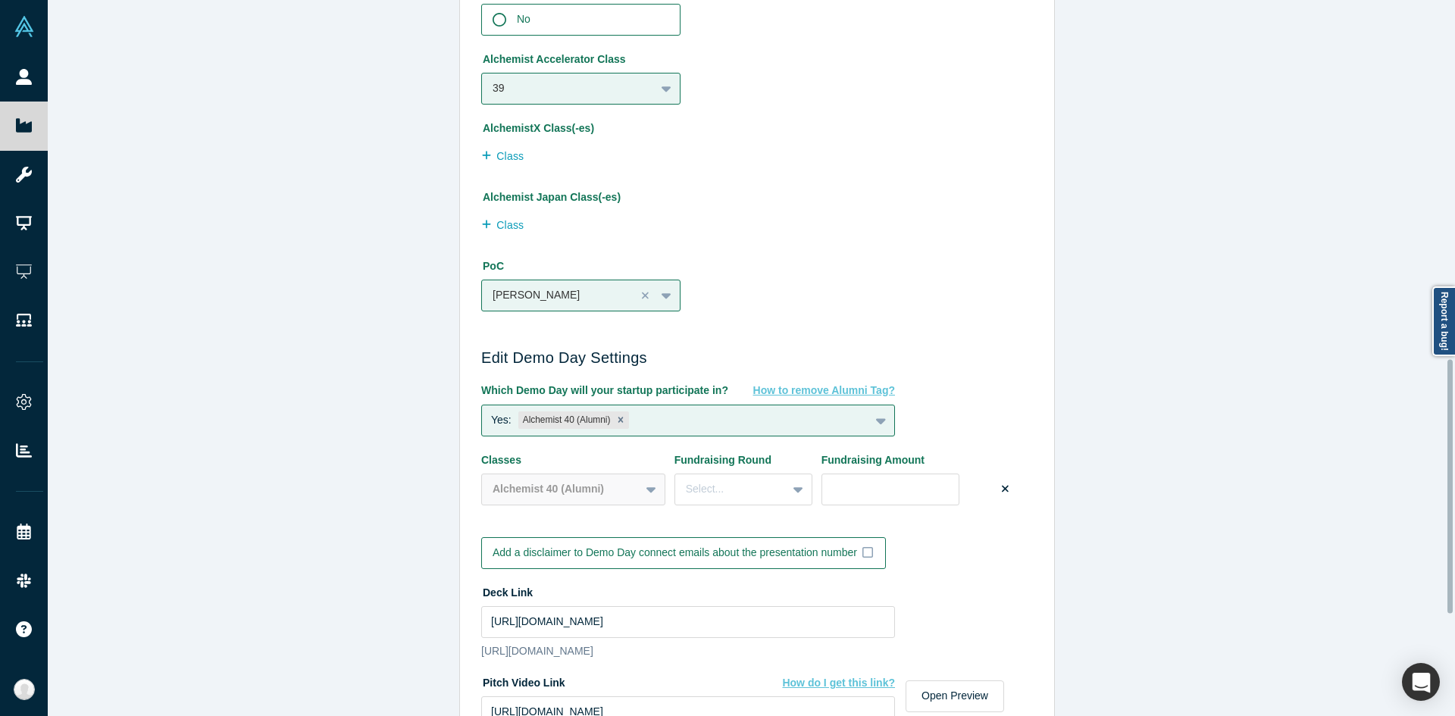
scroll to position [1300, 0]
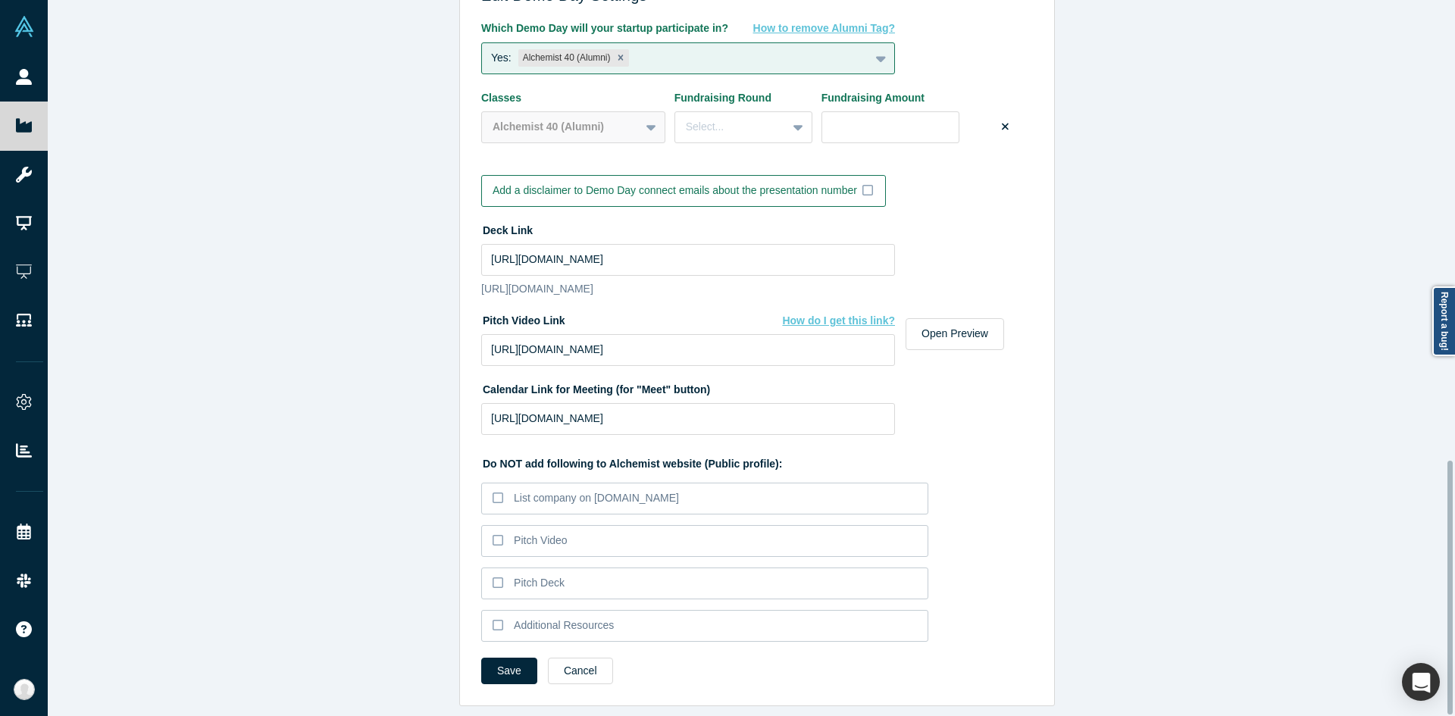
click at [486, 658] on button "Save" at bounding box center [509, 671] width 56 height 27
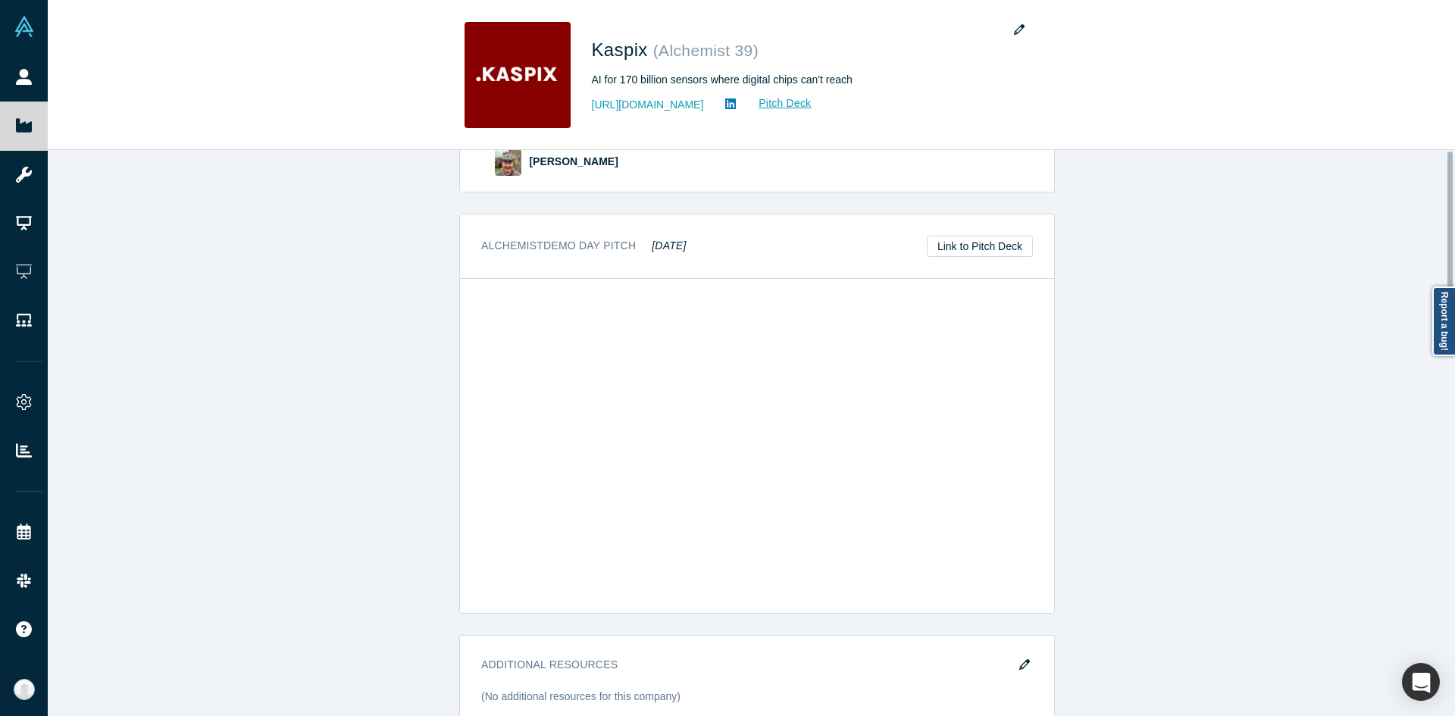
scroll to position [0, 0]
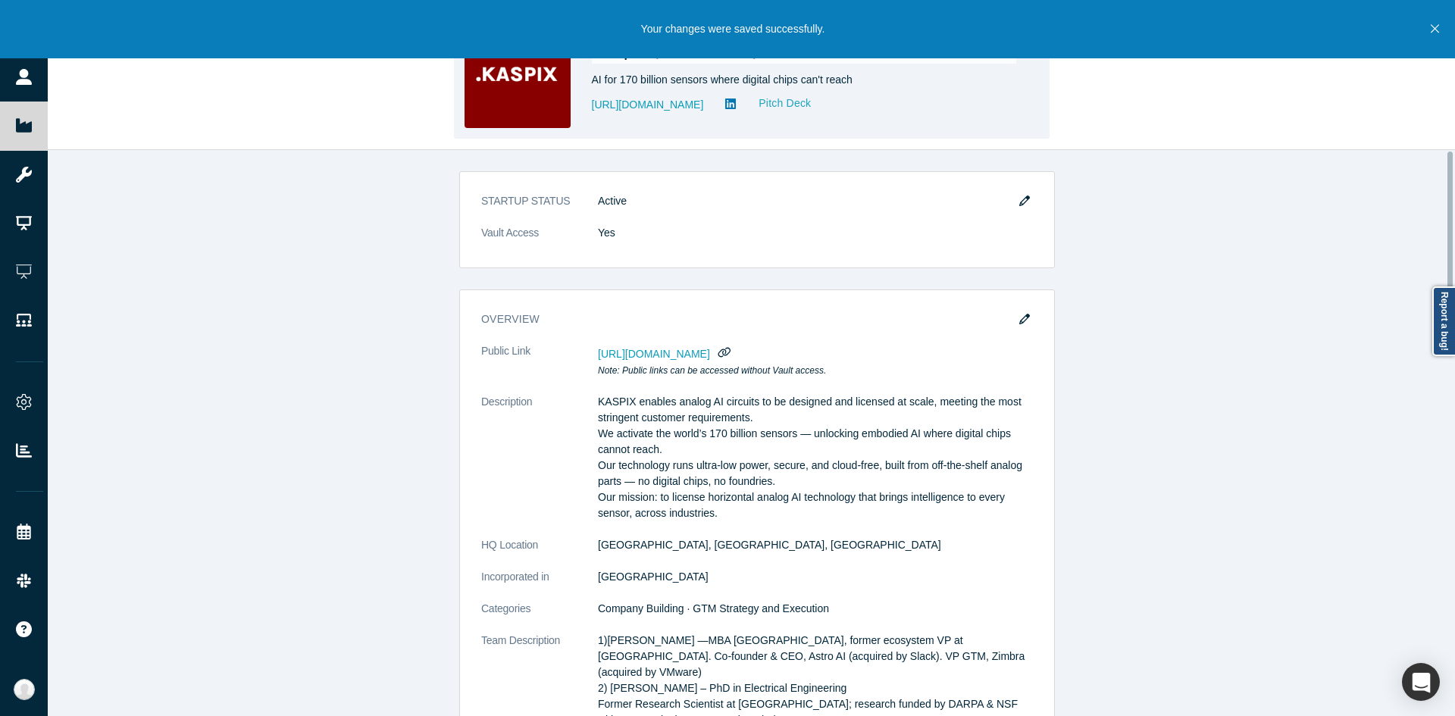
click at [757, 102] on link "Pitch Deck" at bounding box center [777, 103] width 70 height 17
